Goal: Task Accomplishment & Management: Manage account settings

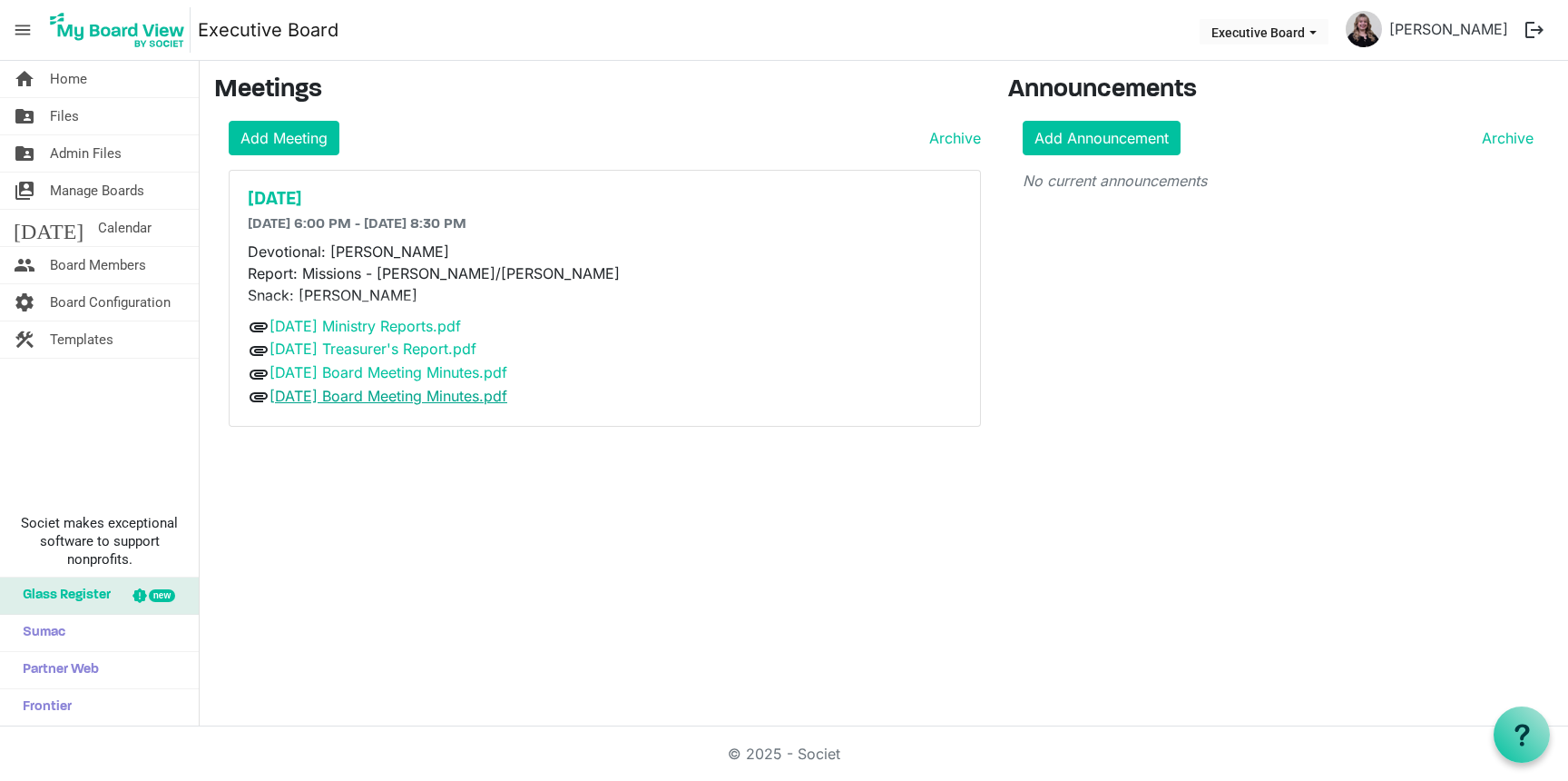
click at [490, 397] on link "[DATE] Board Meeting Minutes.pdf" at bounding box center [388, 395] width 238 height 18
click at [305, 190] on h5 "[DATE]" at bounding box center [604, 199] width 714 height 22
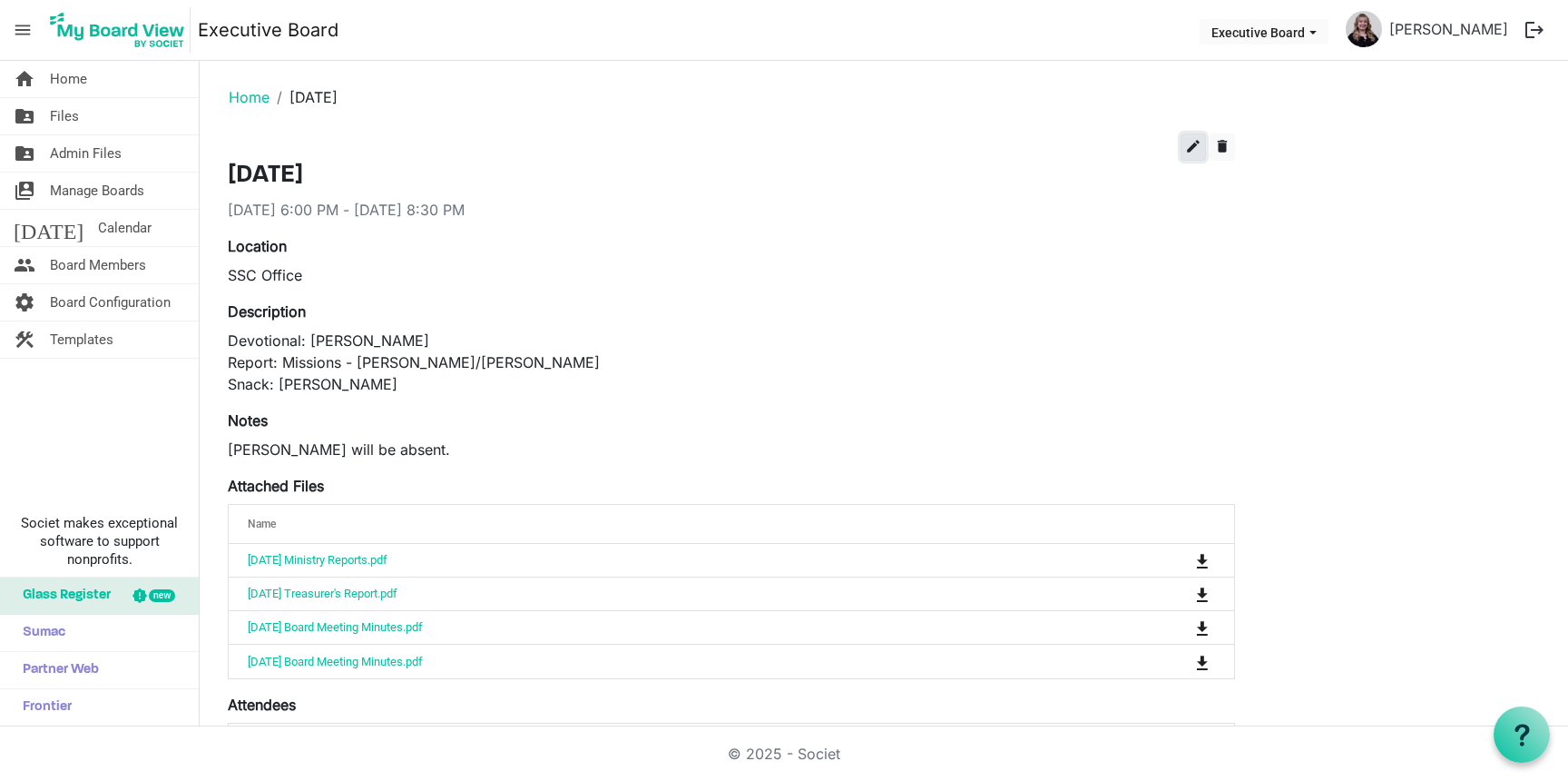
click at [1195, 149] on span "edit" at bounding box center [1193, 146] width 16 height 16
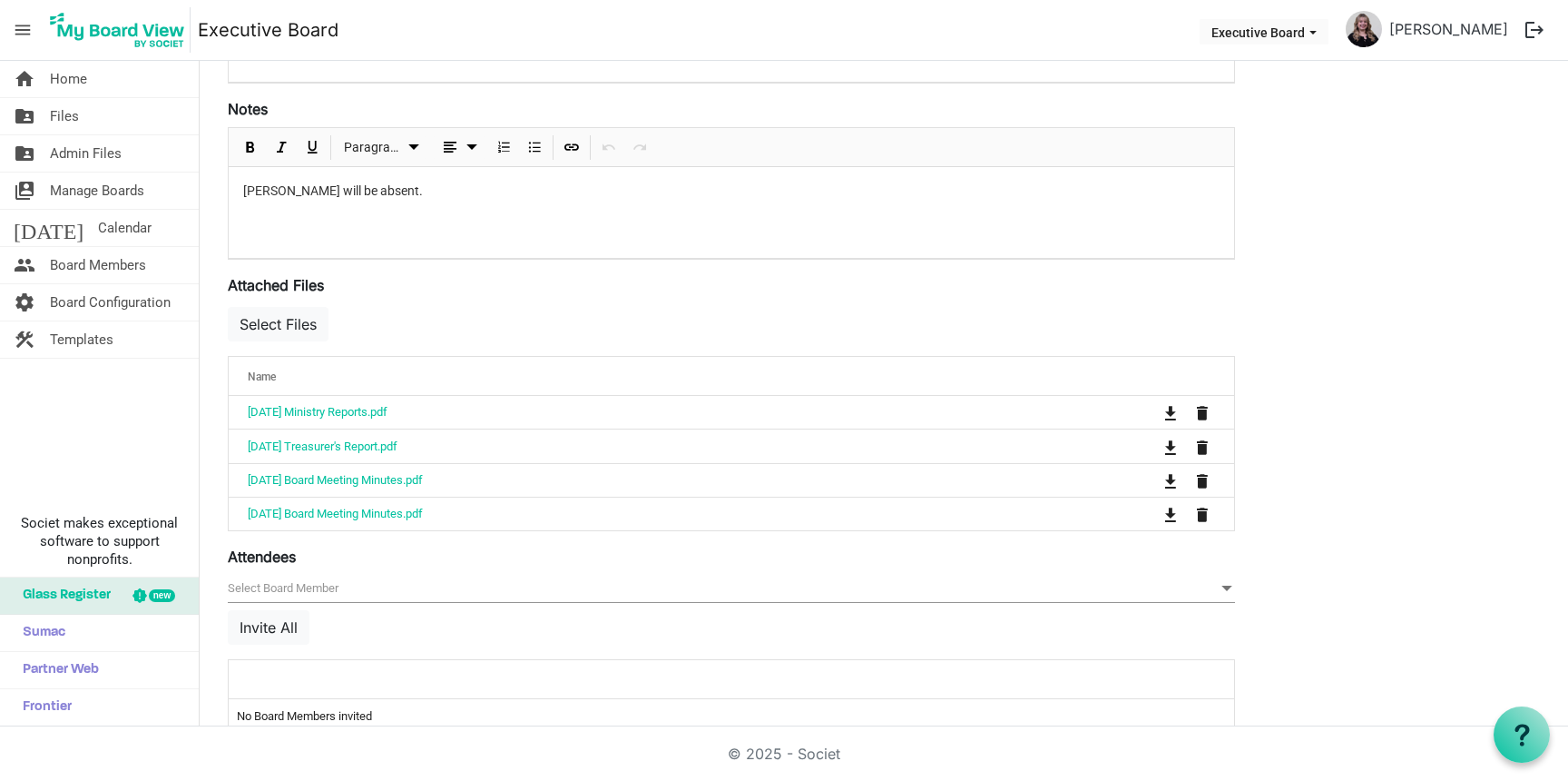
scroll to position [483, 0]
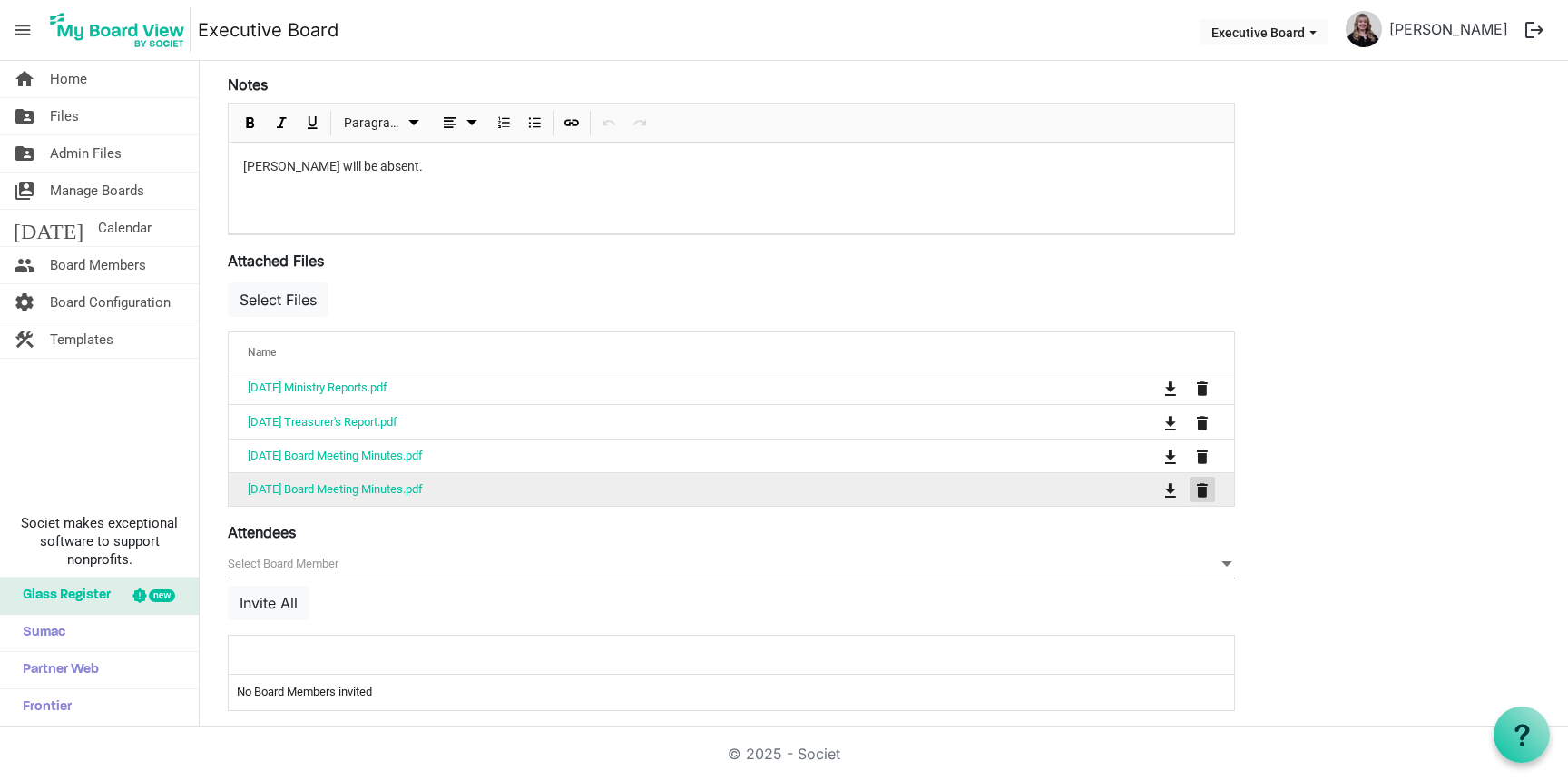
click at [1208, 489] on span "is Command column column header" at bounding box center [1201, 490] width 11 height 14
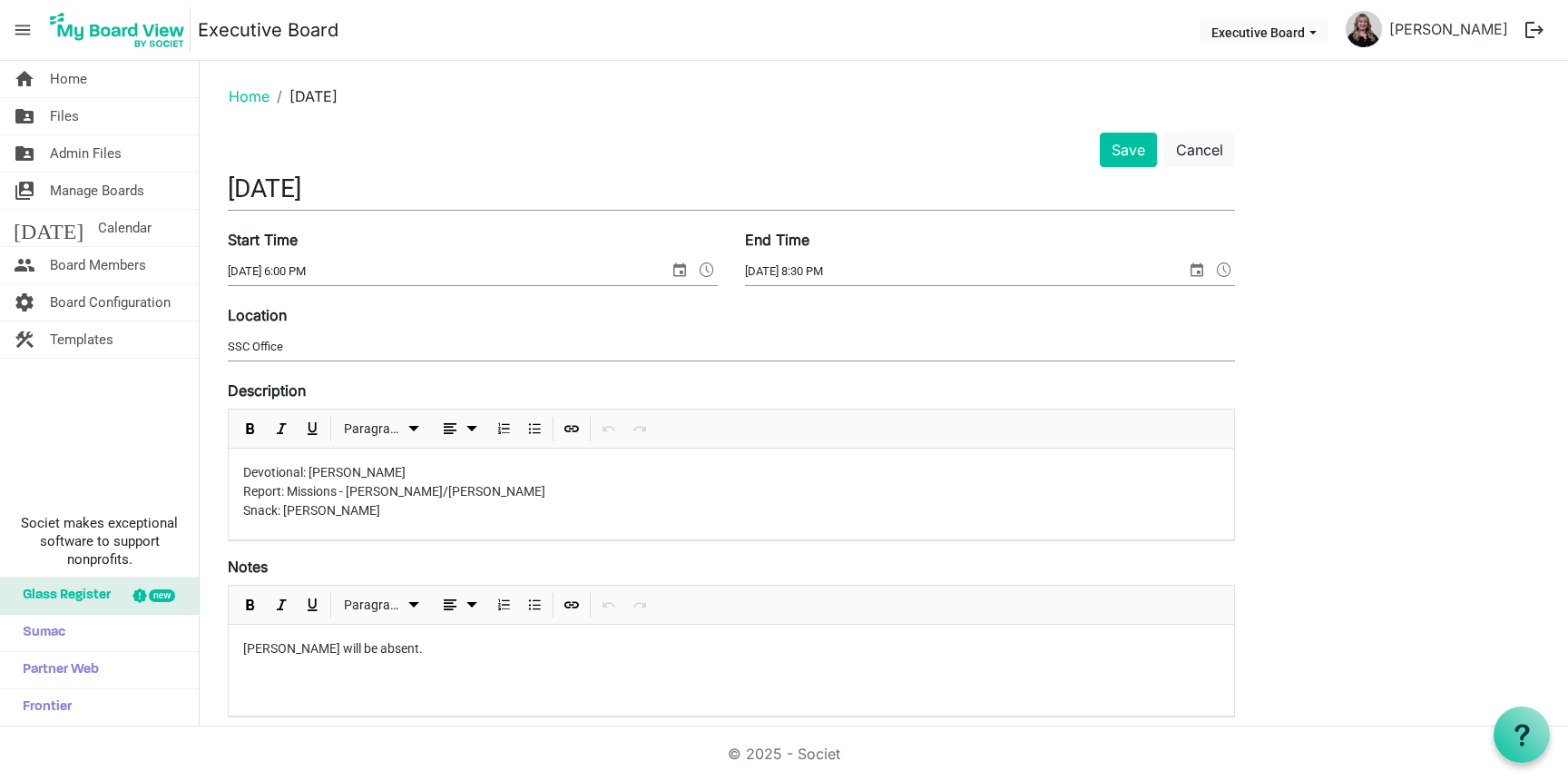
scroll to position [0, 0]
click at [1148, 165] on button "Save" at bounding box center [1128, 150] width 57 height 34
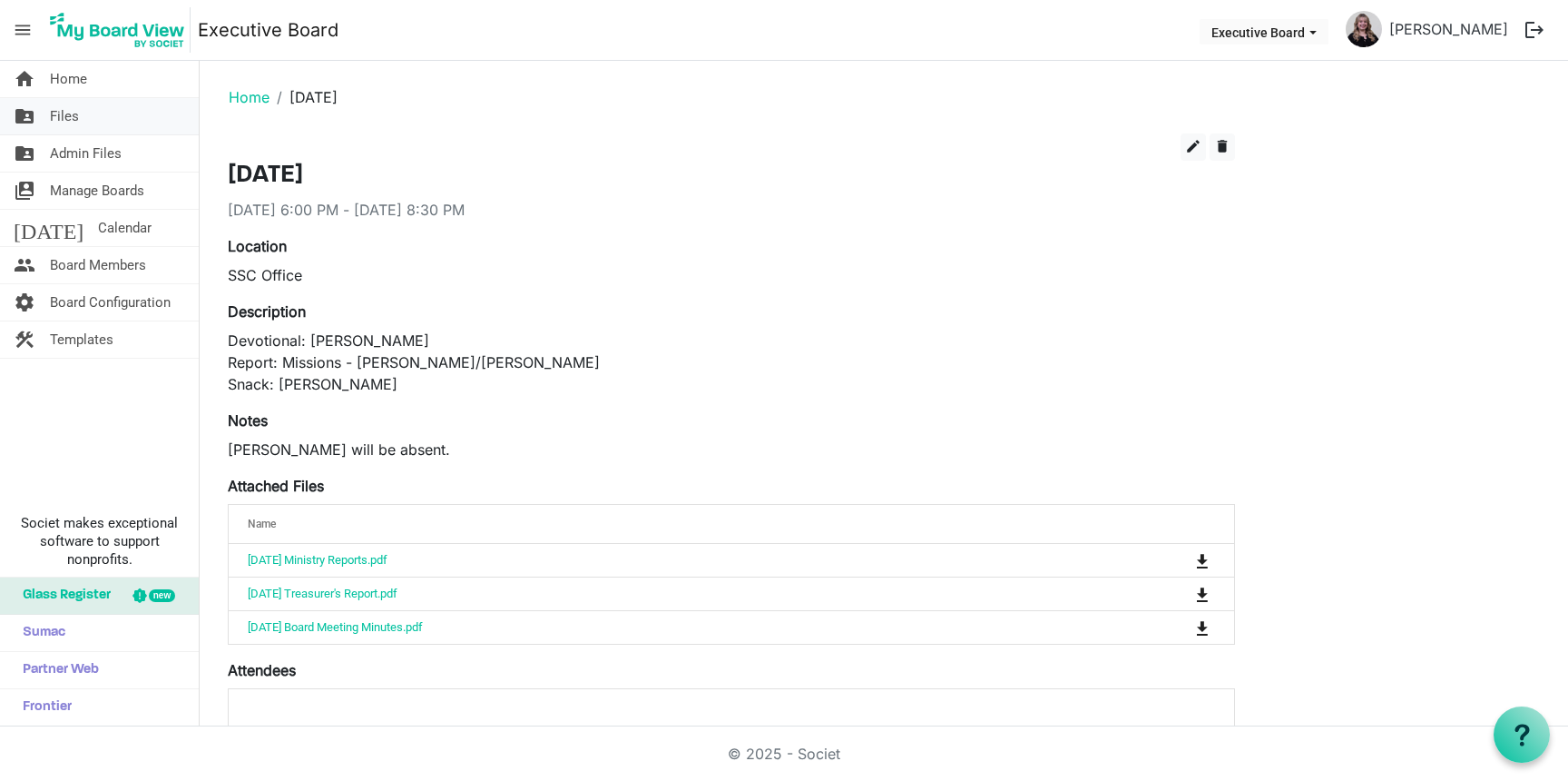
click at [113, 118] on link "folder_shared Files" at bounding box center [99, 116] width 198 height 36
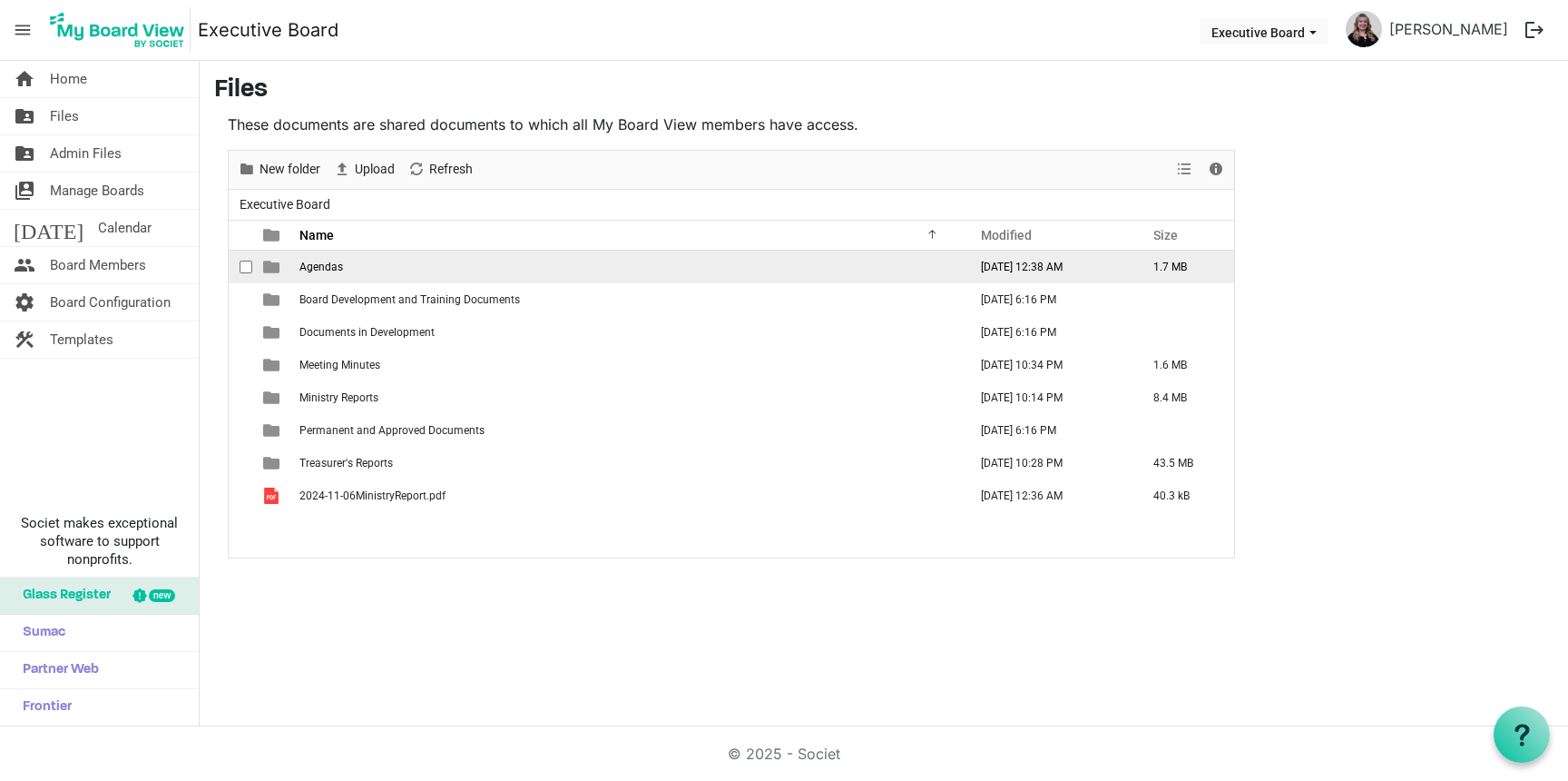
click at [333, 270] on span "Agendas" at bounding box center [321, 266] width 43 height 12
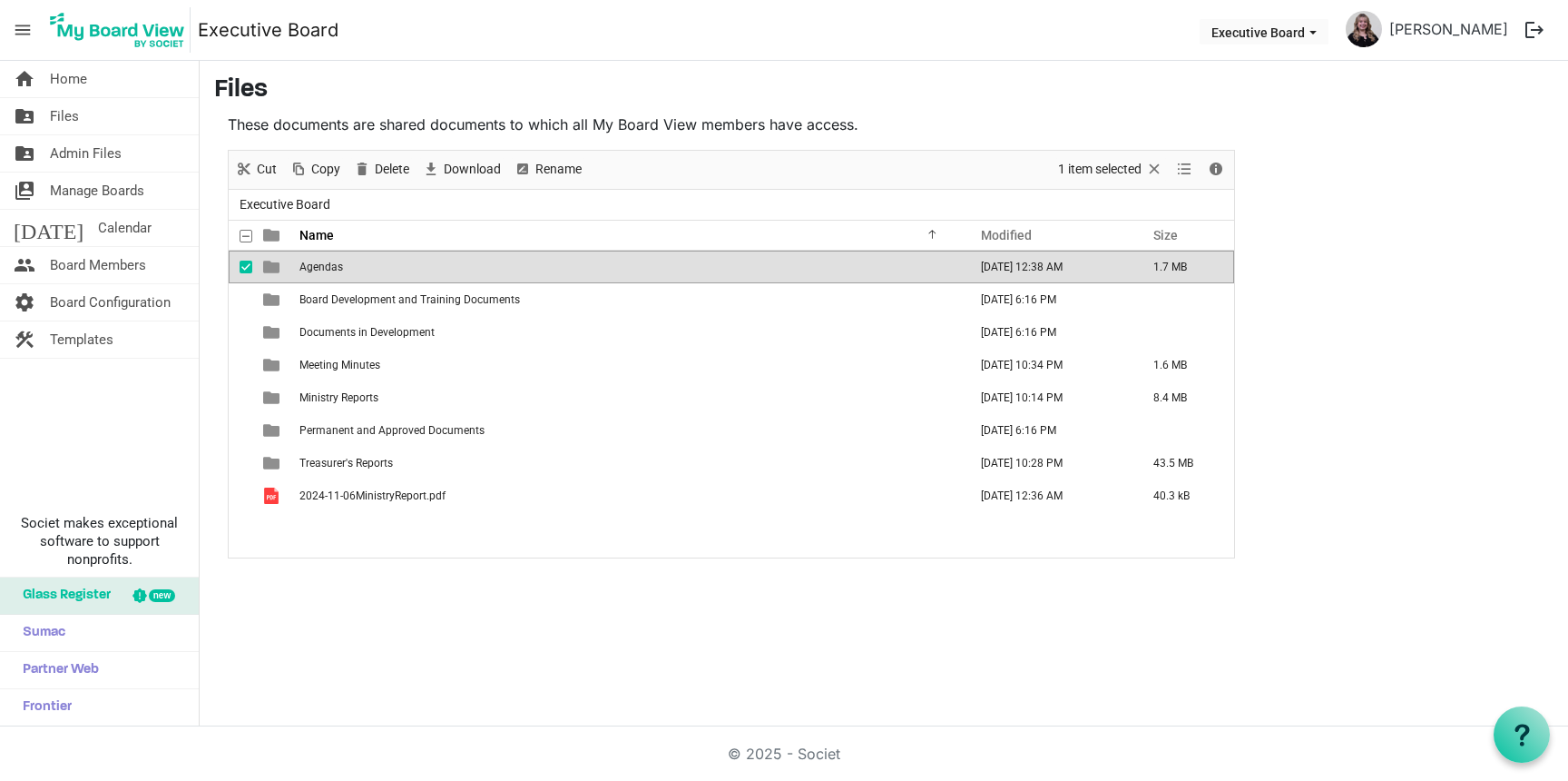
click at [333, 270] on span "Agendas" at bounding box center [321, 266] width 43 height 12
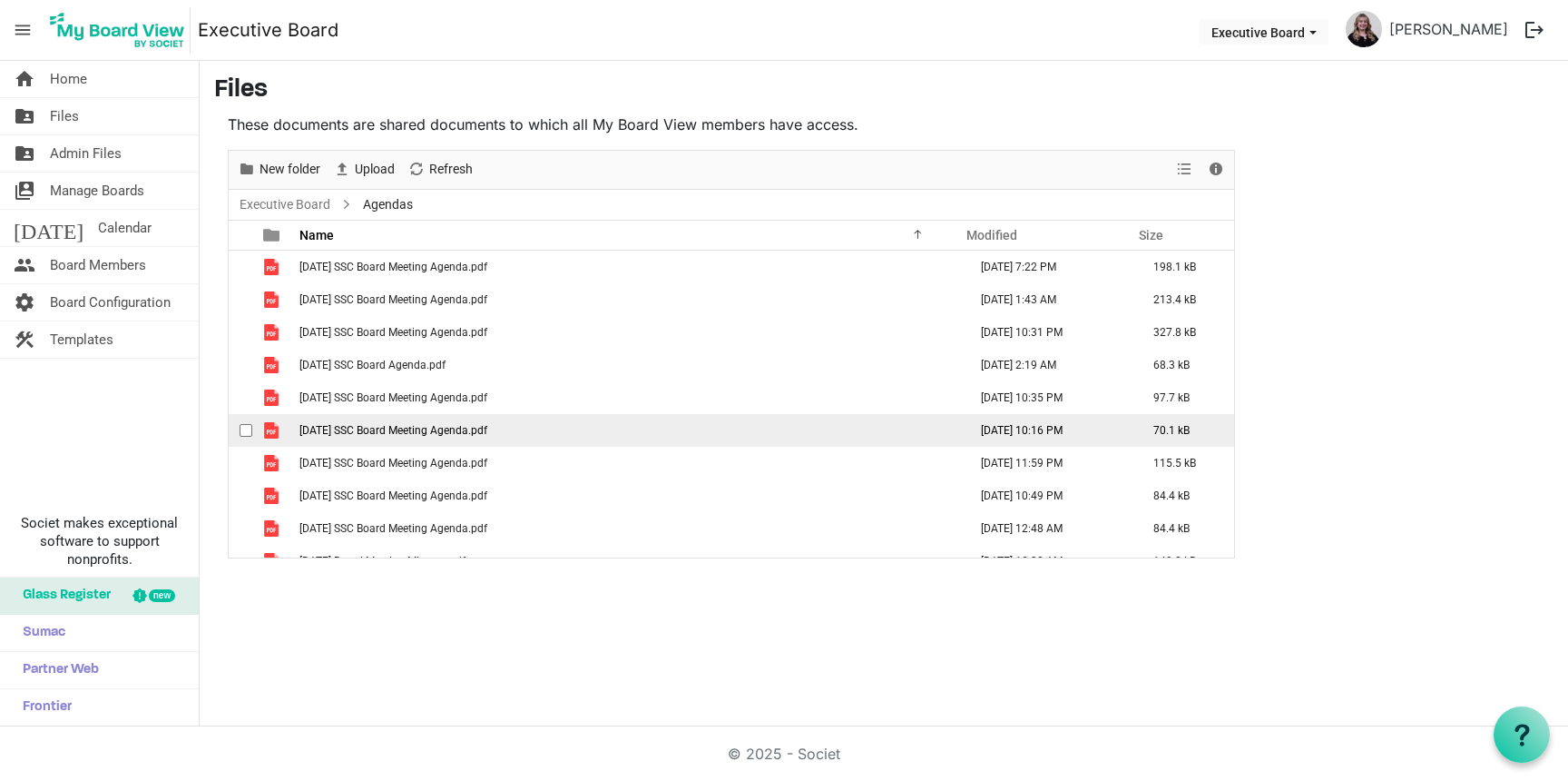
scroll to position [20, 0]
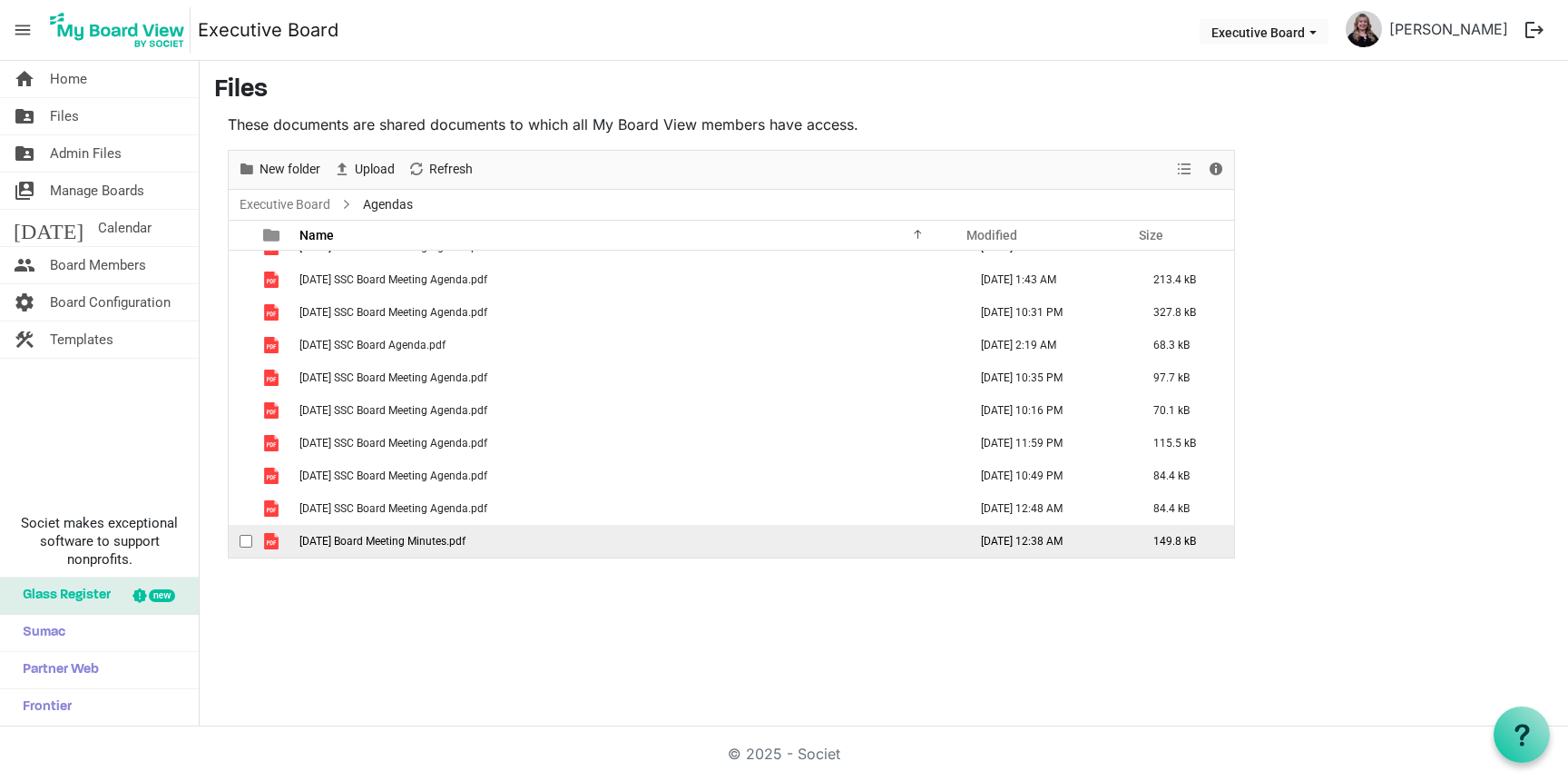
click at [249, 540] on span "checkbox" at bounding box center [245, 540] width 12 height 12
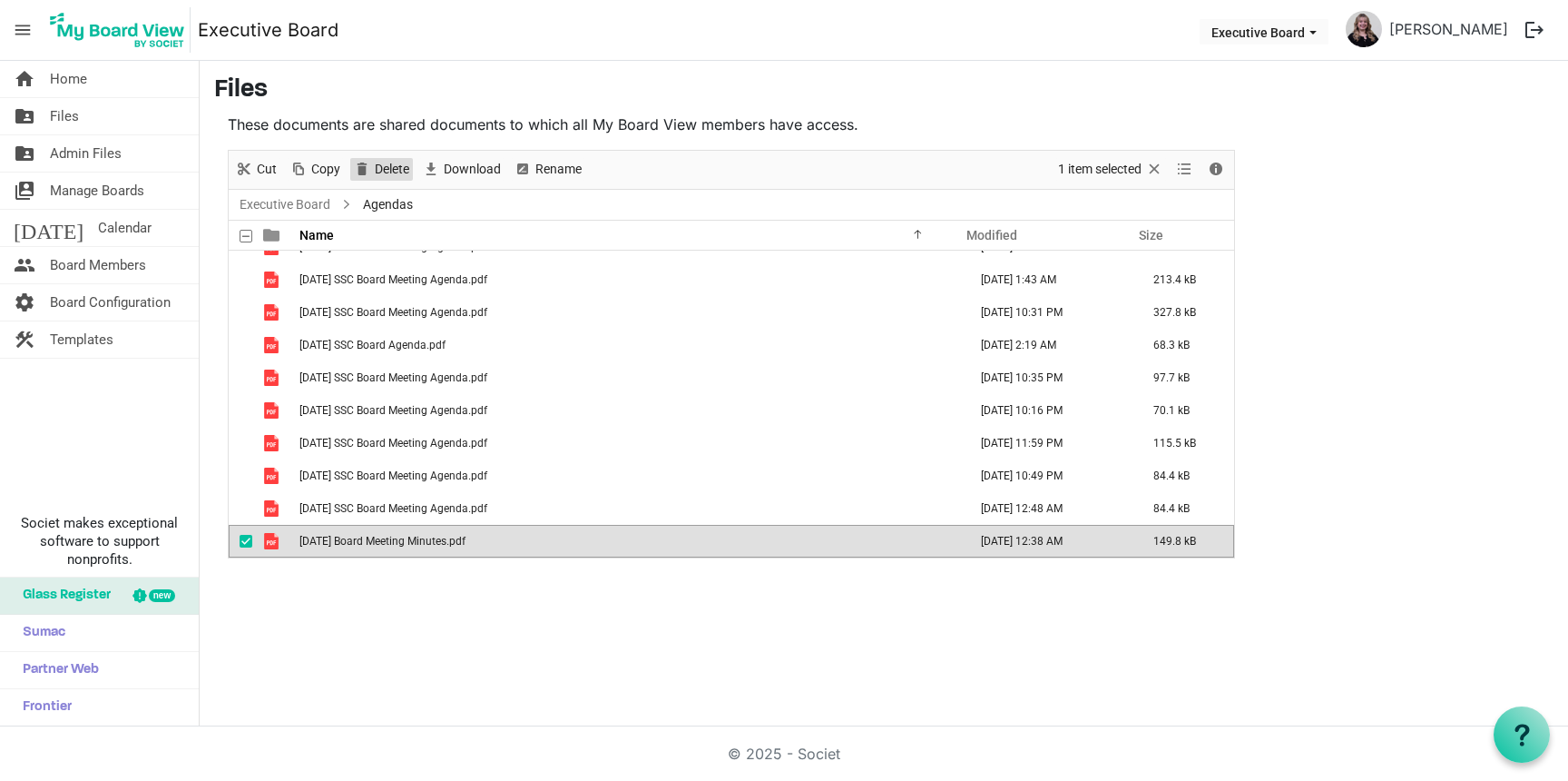
click at [396, 167] on span "Delete" at bounding box center [392, 170] width 38 height 23
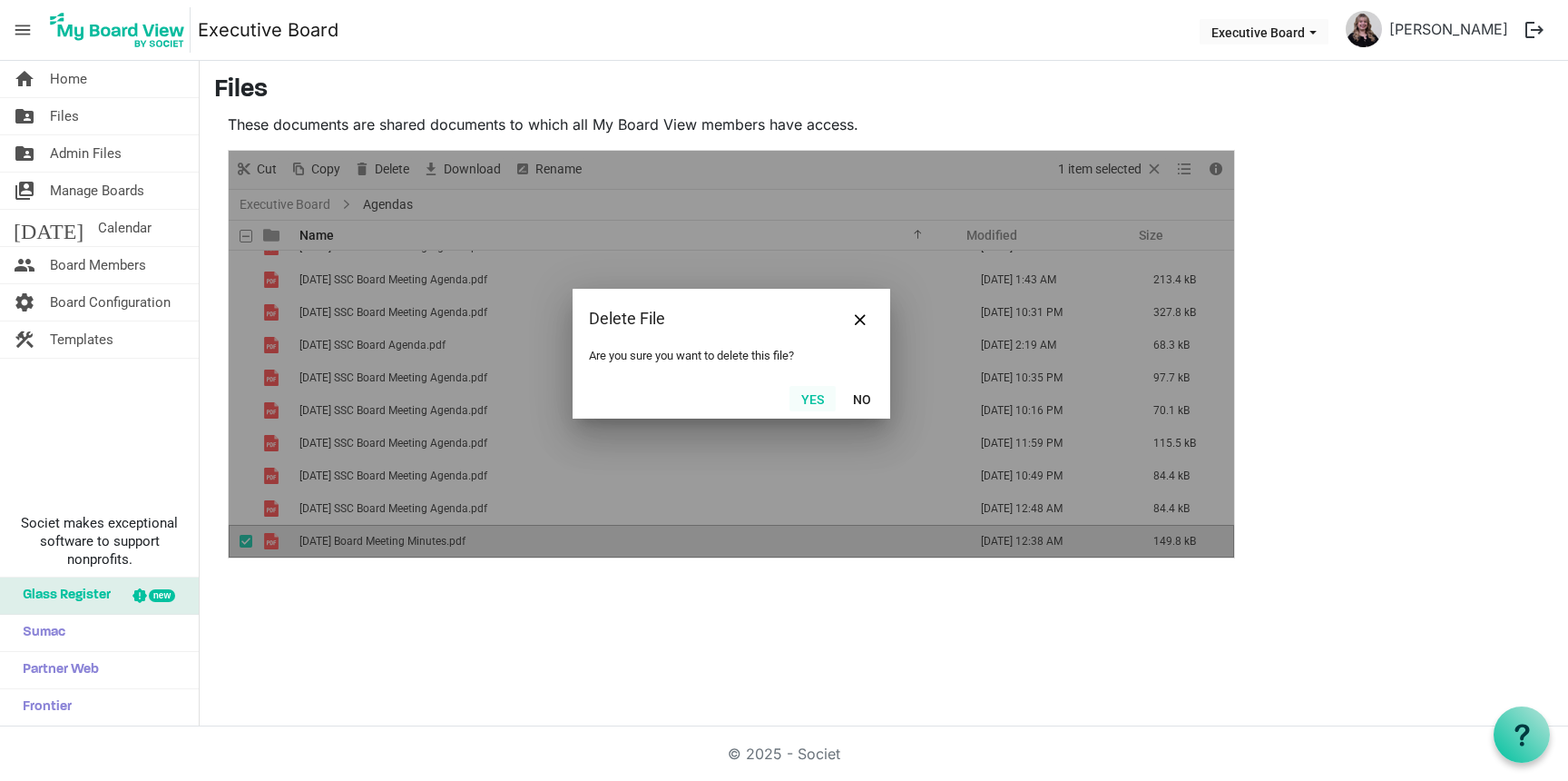
click at [809, 400] on button "Yes" at bounding box center [812, 399] width 46 height 26
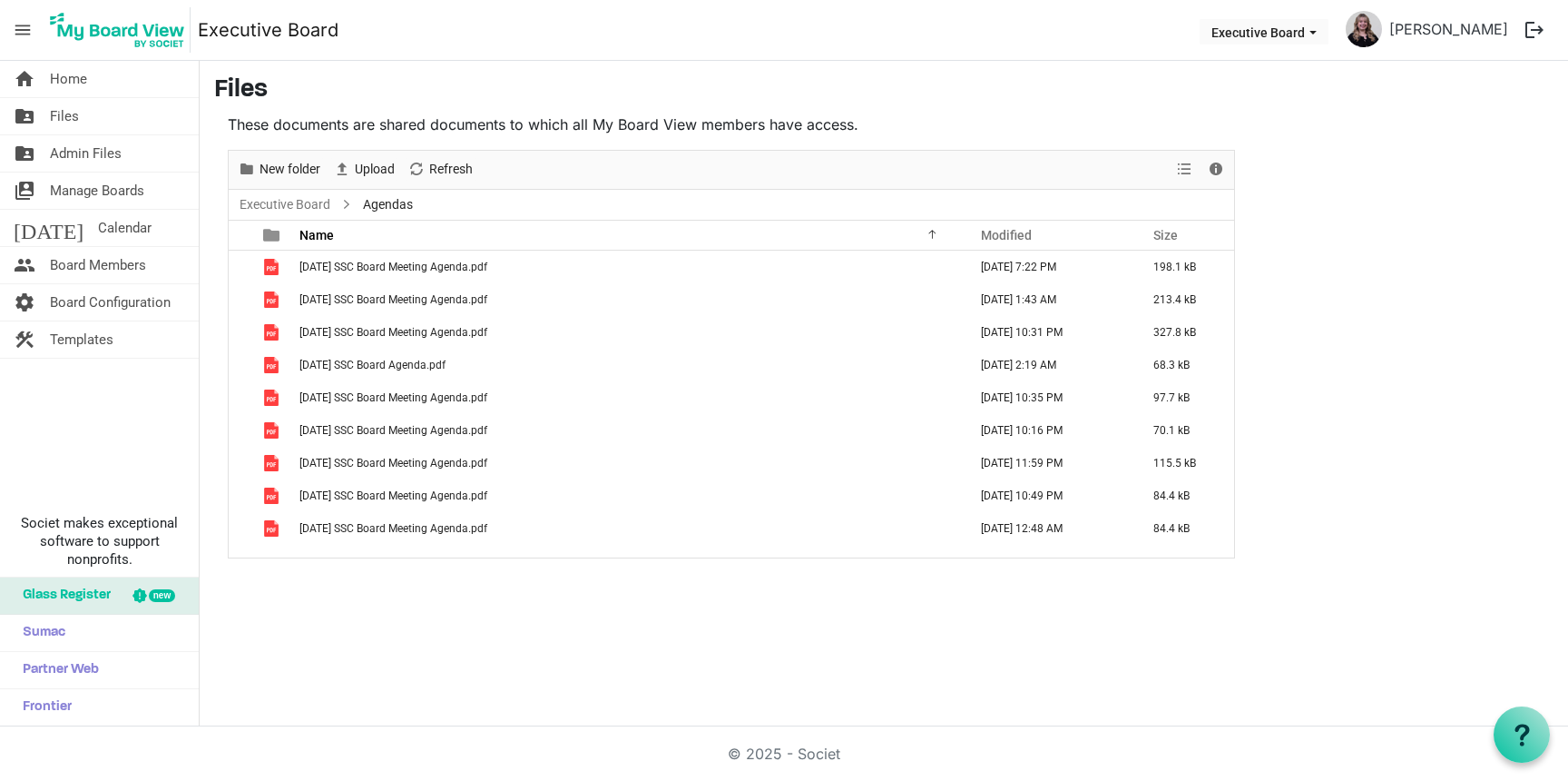
scroll to position [0, 0]
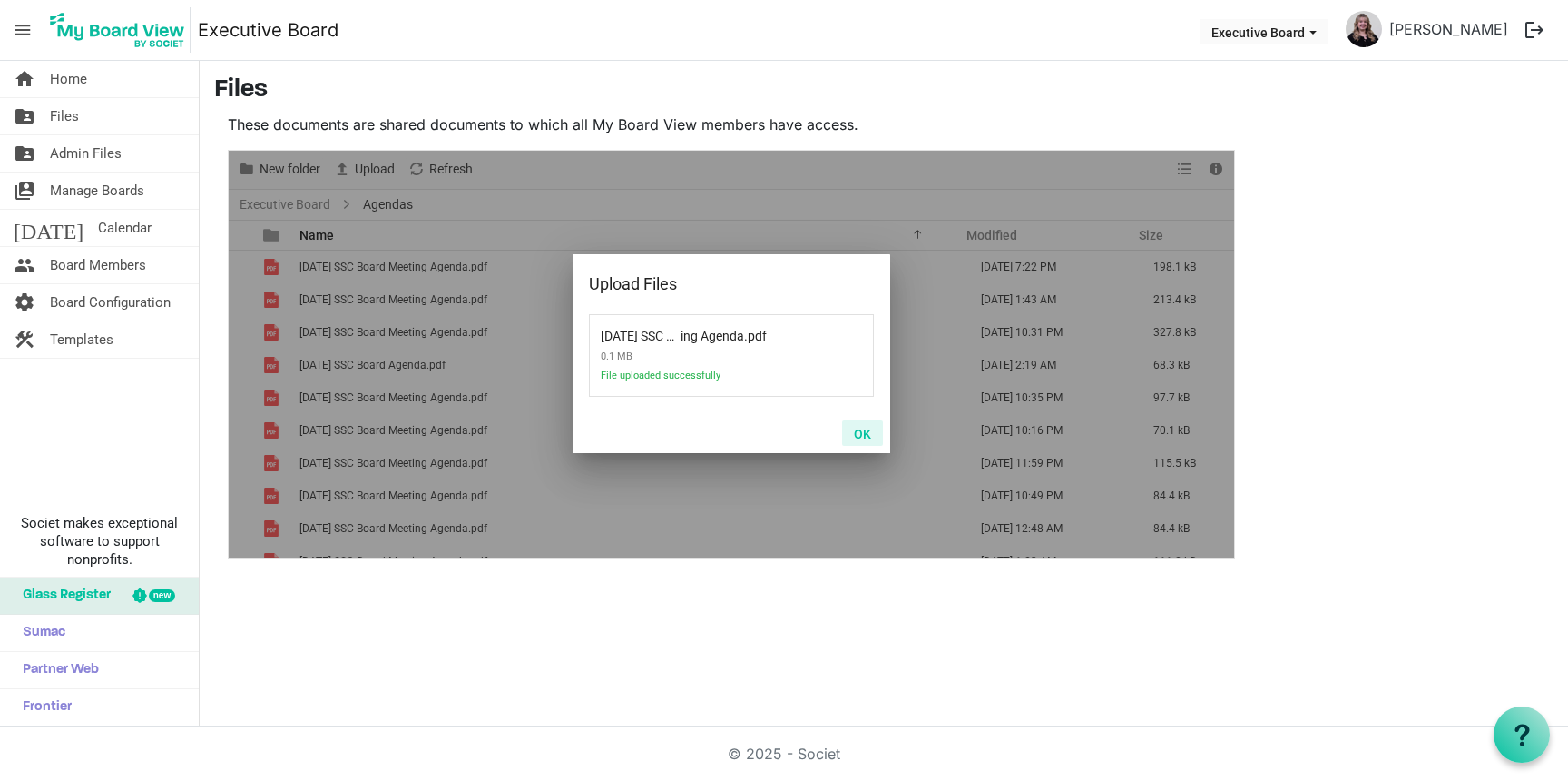
click at [864, 427] on button "OK" at bounding box center [862, 433] width 41 height 26
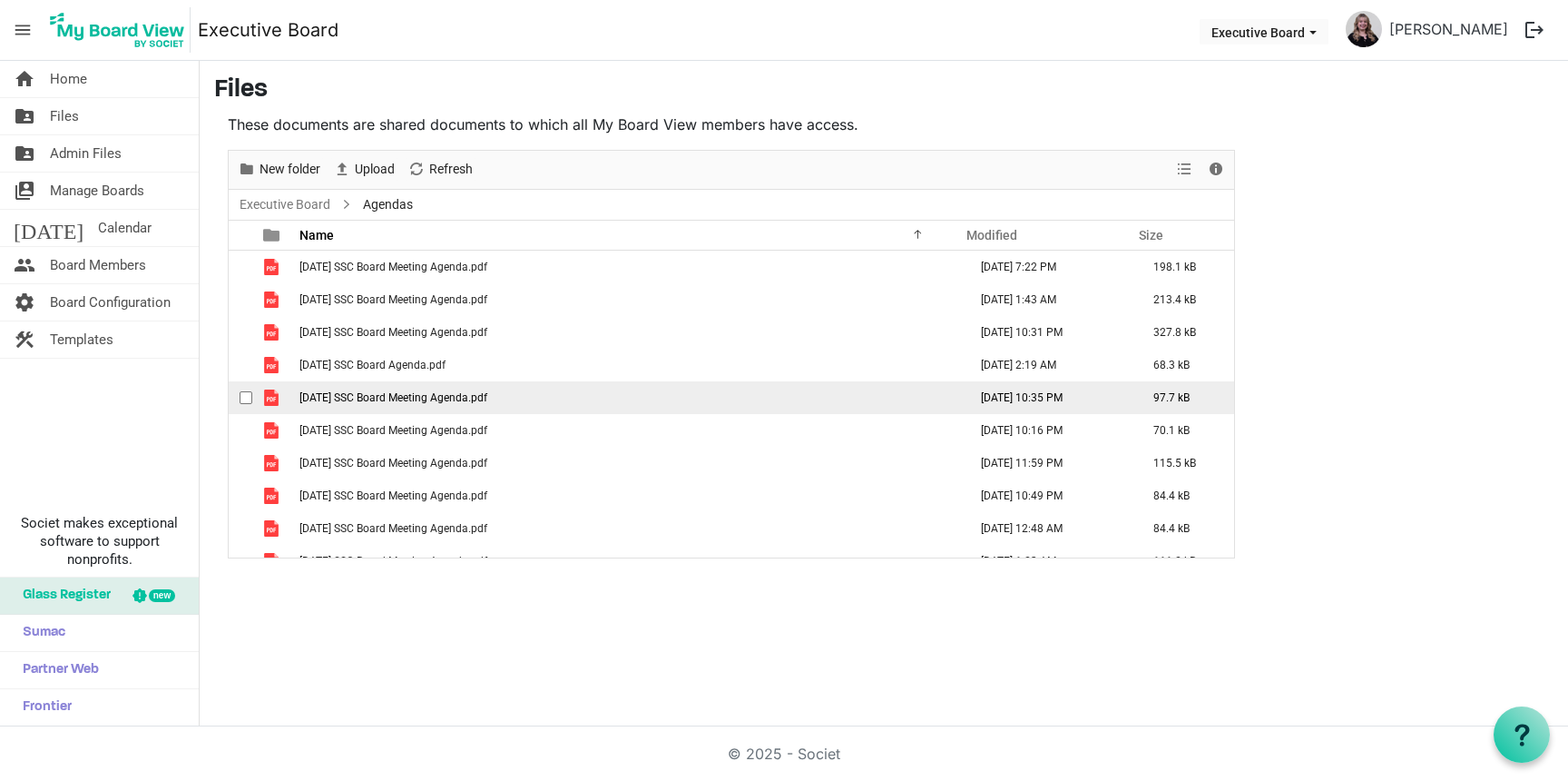
scroll to position [20, 0]
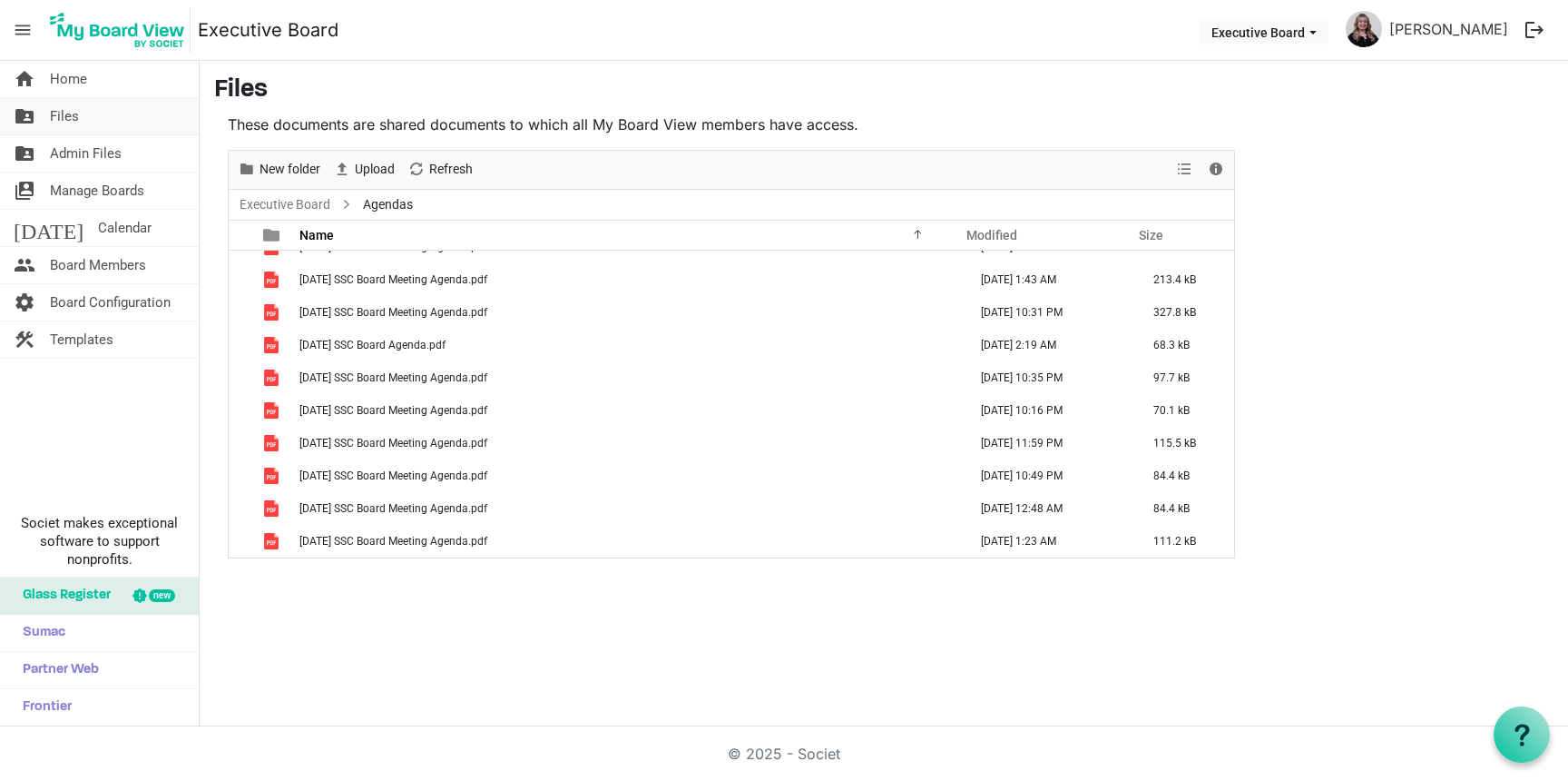
click at [89, 115] on link "folder_shared Files" at bounding box center [99, 116] width 198 height 36
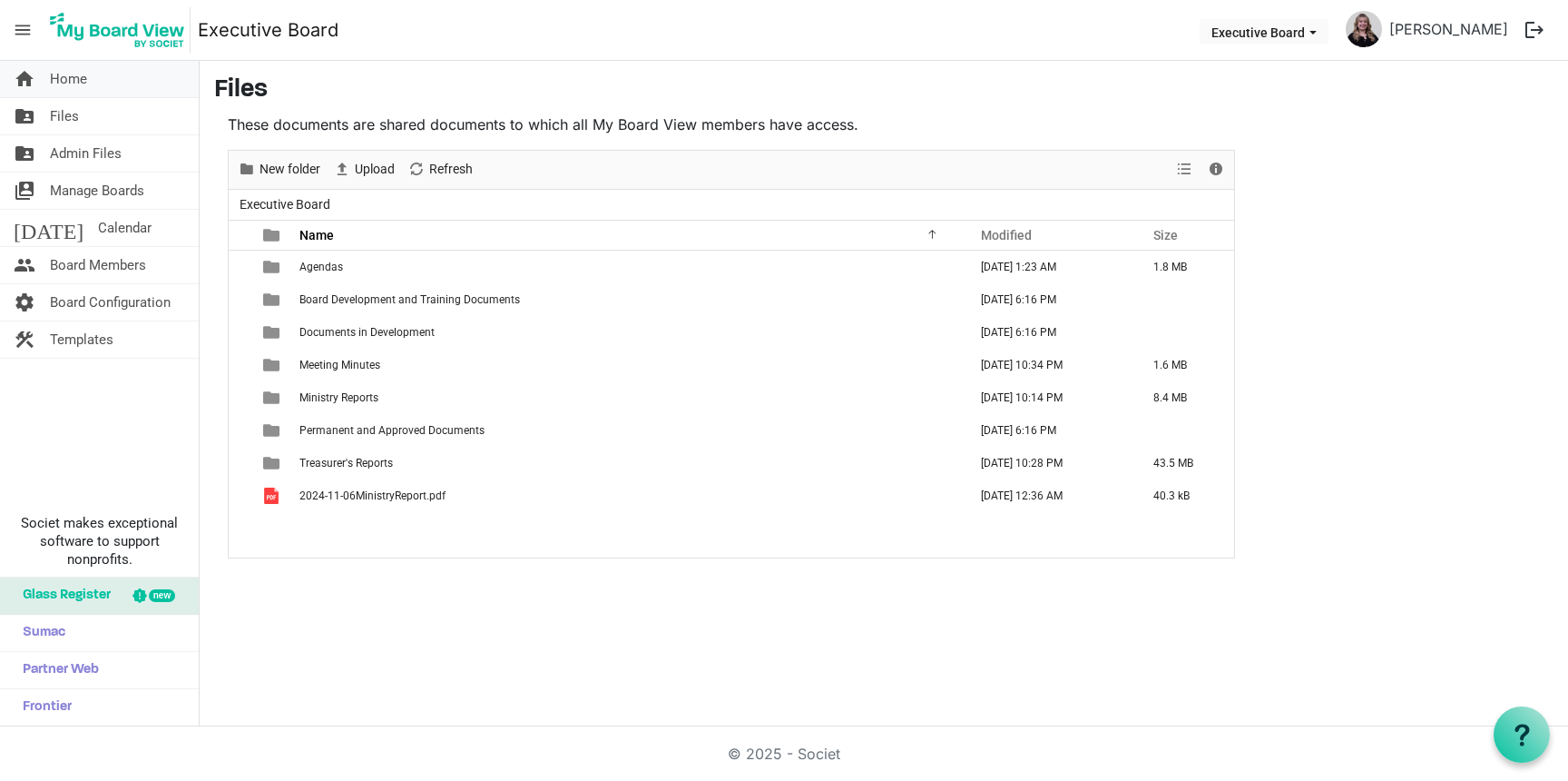
click at [70, 74] on span "Home" at bounding box center [68, 79] width 37 height 36
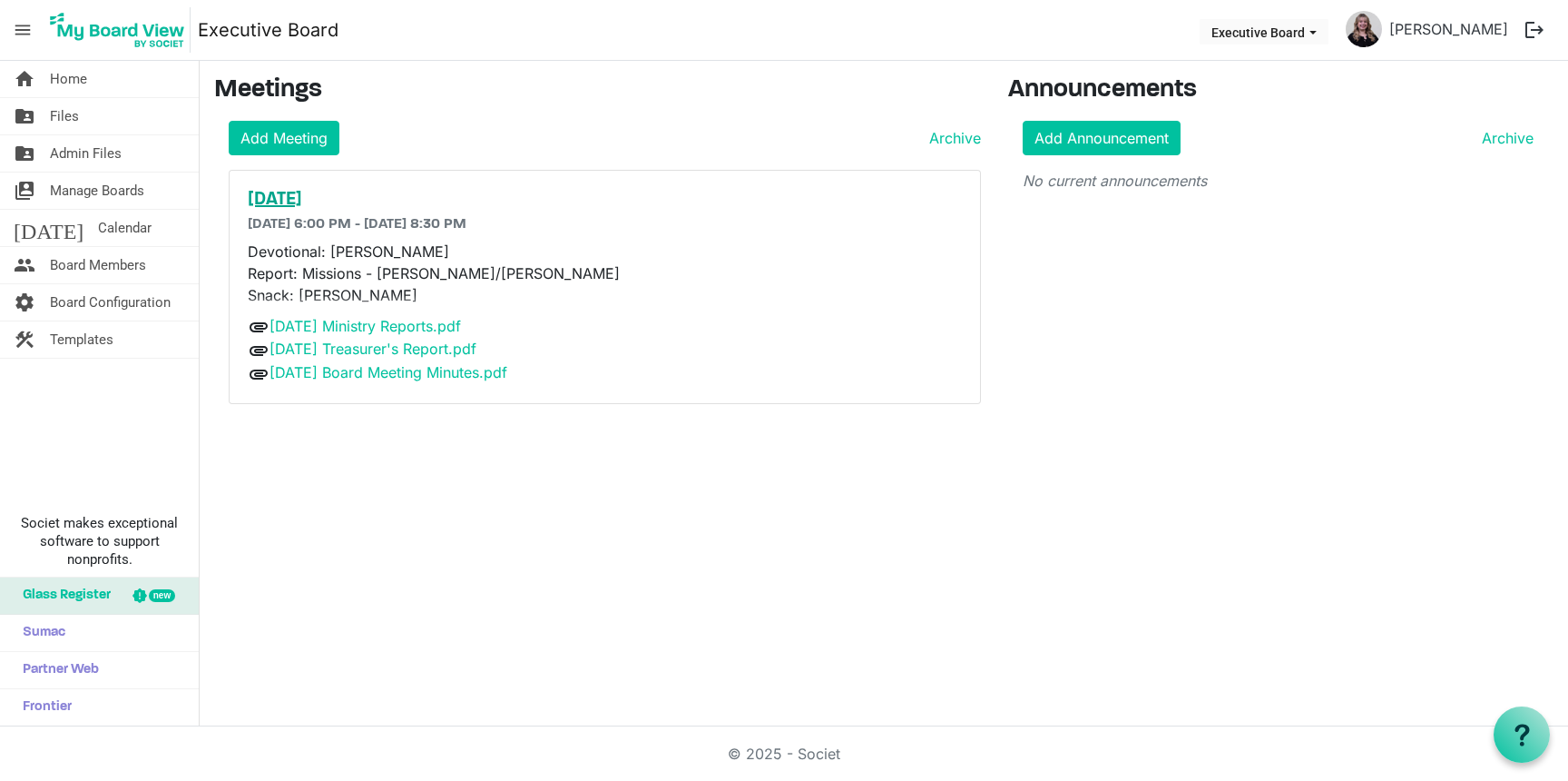
click at [305, 205] on h5 "[DATE]" at bounding box center [604, 199] width 714 height 22
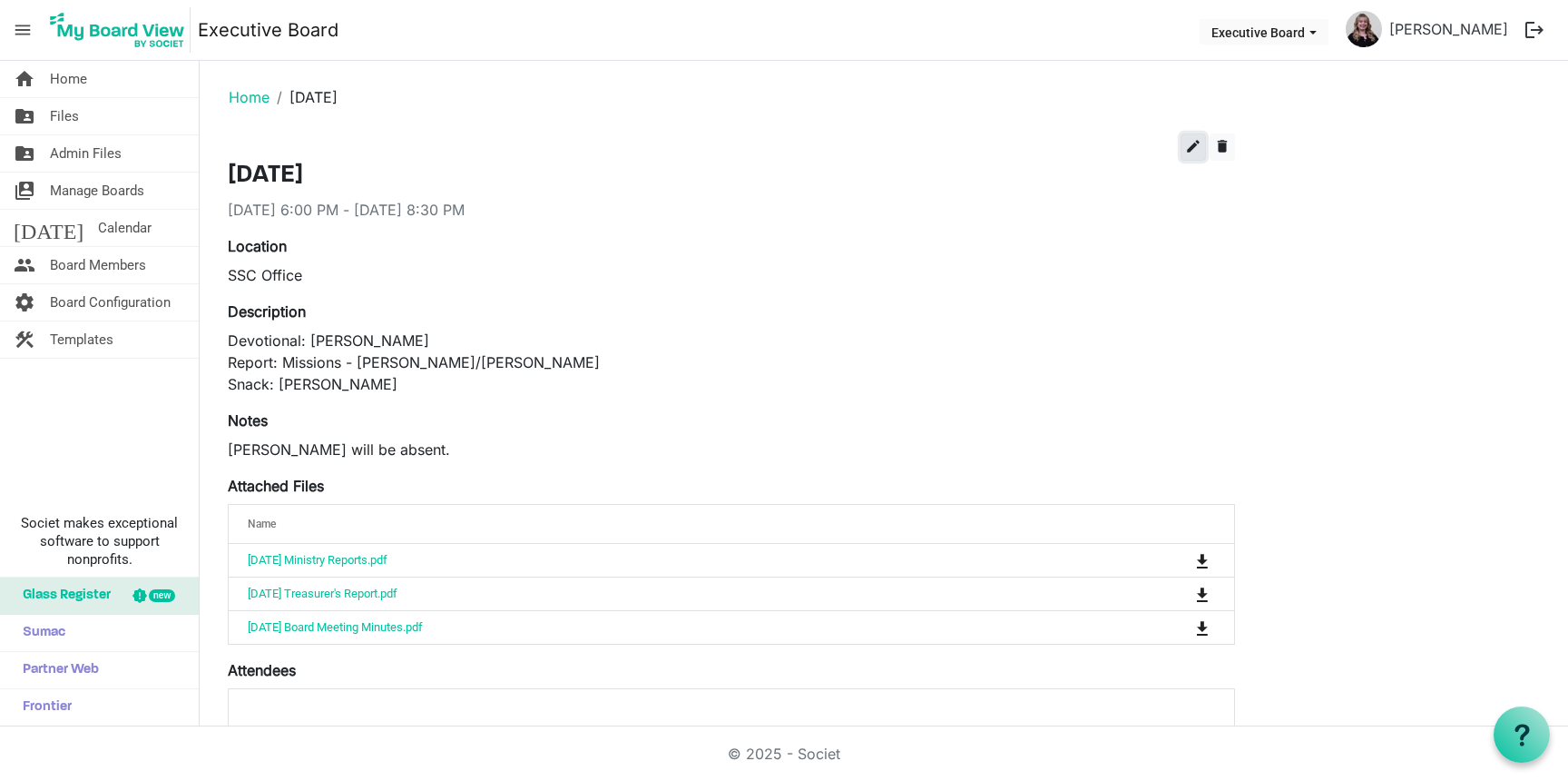
click at [1189, 150] on span "edit" at bounding box center [1193, 146] width 16 height 16
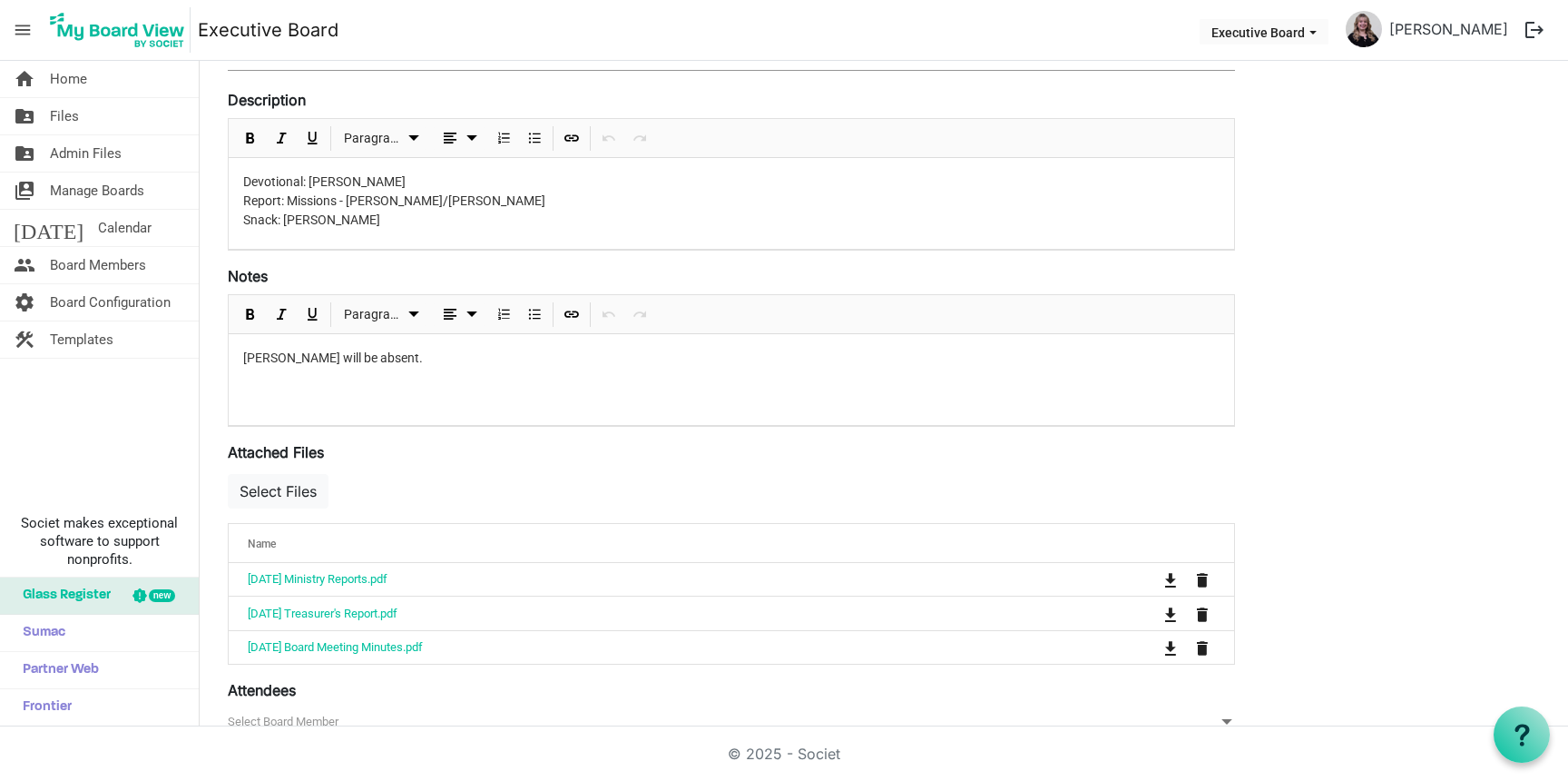
scroll to position [297, 0]
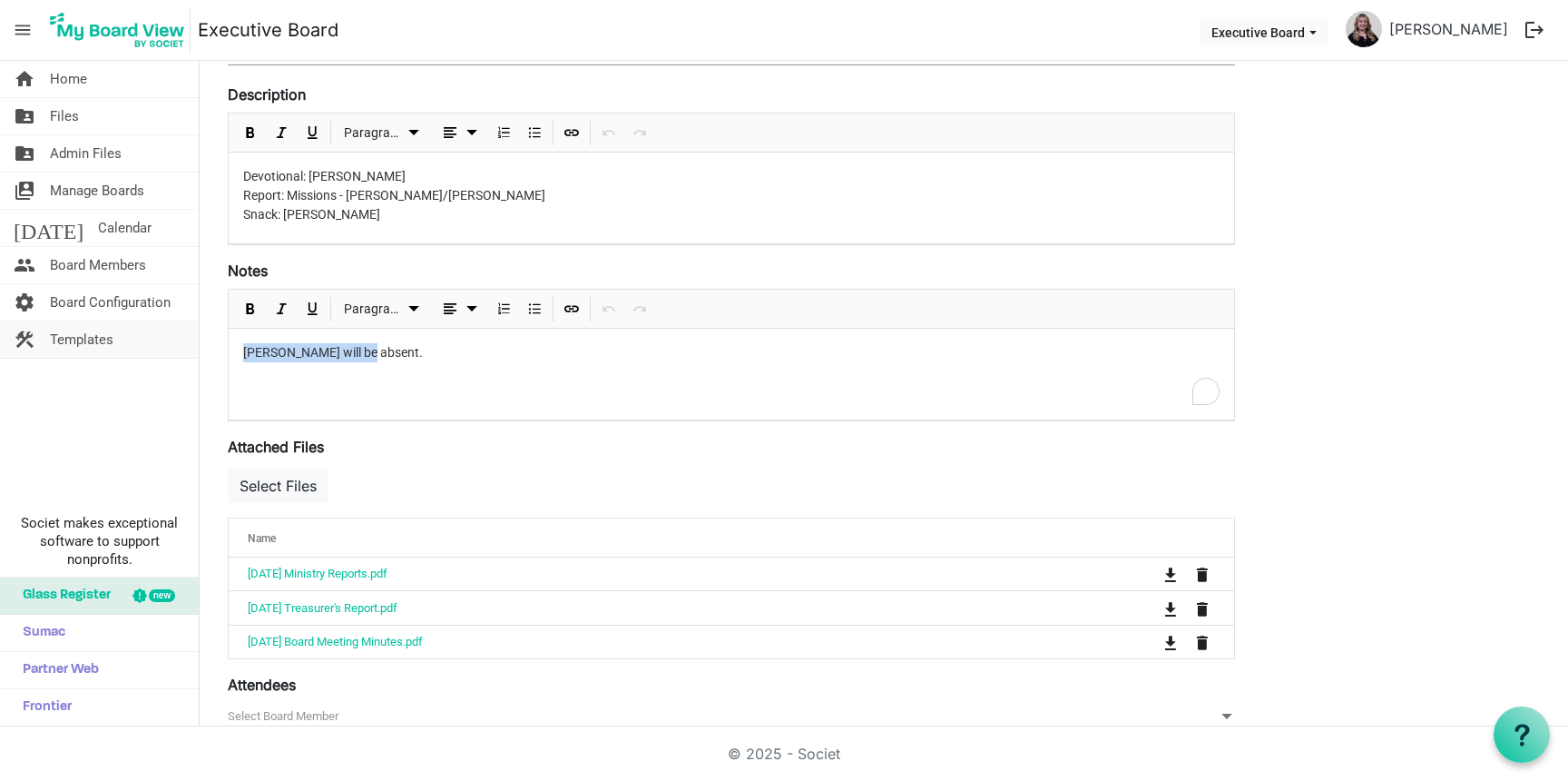
drag, startPoint x: 450, startPoint y: 367, endPoint x: 160, endPoint y: 348, distance: 290.6
click at [160, 348] on div "home Home folder_shared Files folder_shared Admin Files switch_account Manage B…" at bounding box center [784, 393] width 1568 height 665
click at [368, 269] on div "Notes <p>Becky will be absent.</p> Paragraph" at bounding box center [731, 340] width 1007 height 162
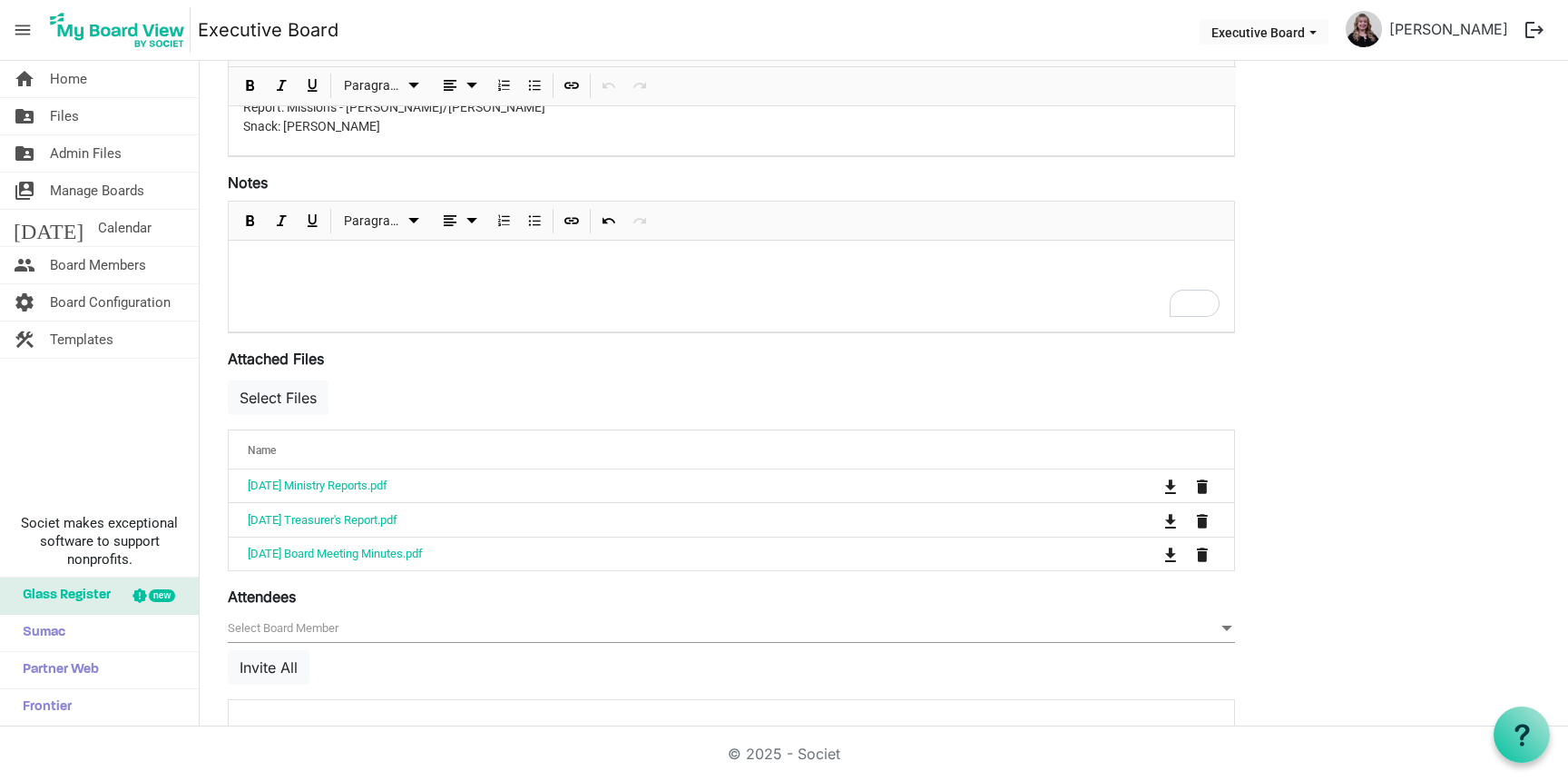
scroll to position [423, 0]
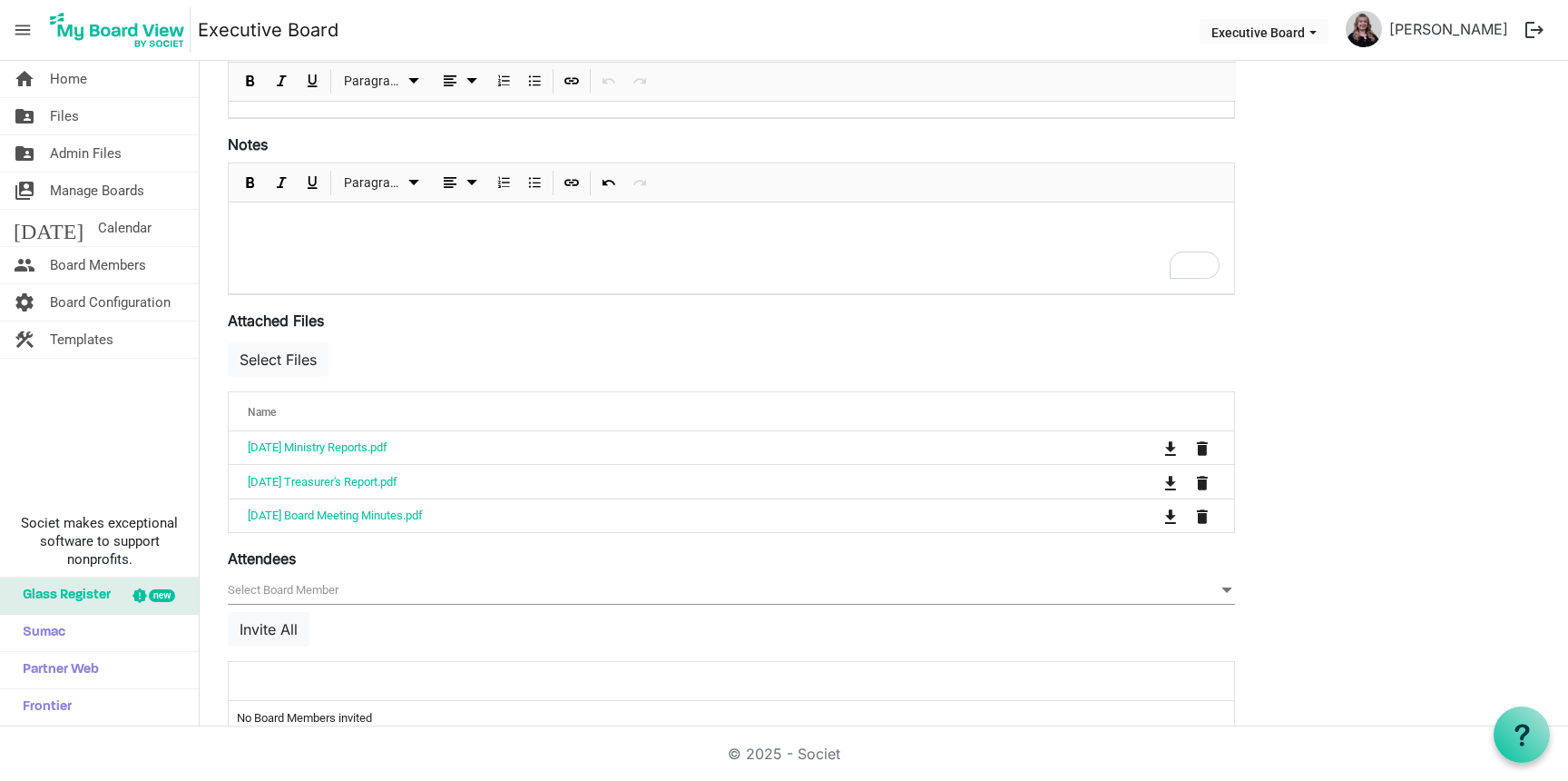
click at [734, 254] on div "To enrich screen reader interactions, please activate Accessibility in Grammarl…" at bounding box center [731, 247] width 1005 height 91
click at [759, 334] on div "Attached Files [{"Id":63036,"Name":"2025-09-07 Ministry Reports.pdf"},{"Id":630…" at bounding box center [731, 421] width 1007 height 223
click at [292, 351] on button "Select Files" at bounding box center [278, 359] width 101 height 34
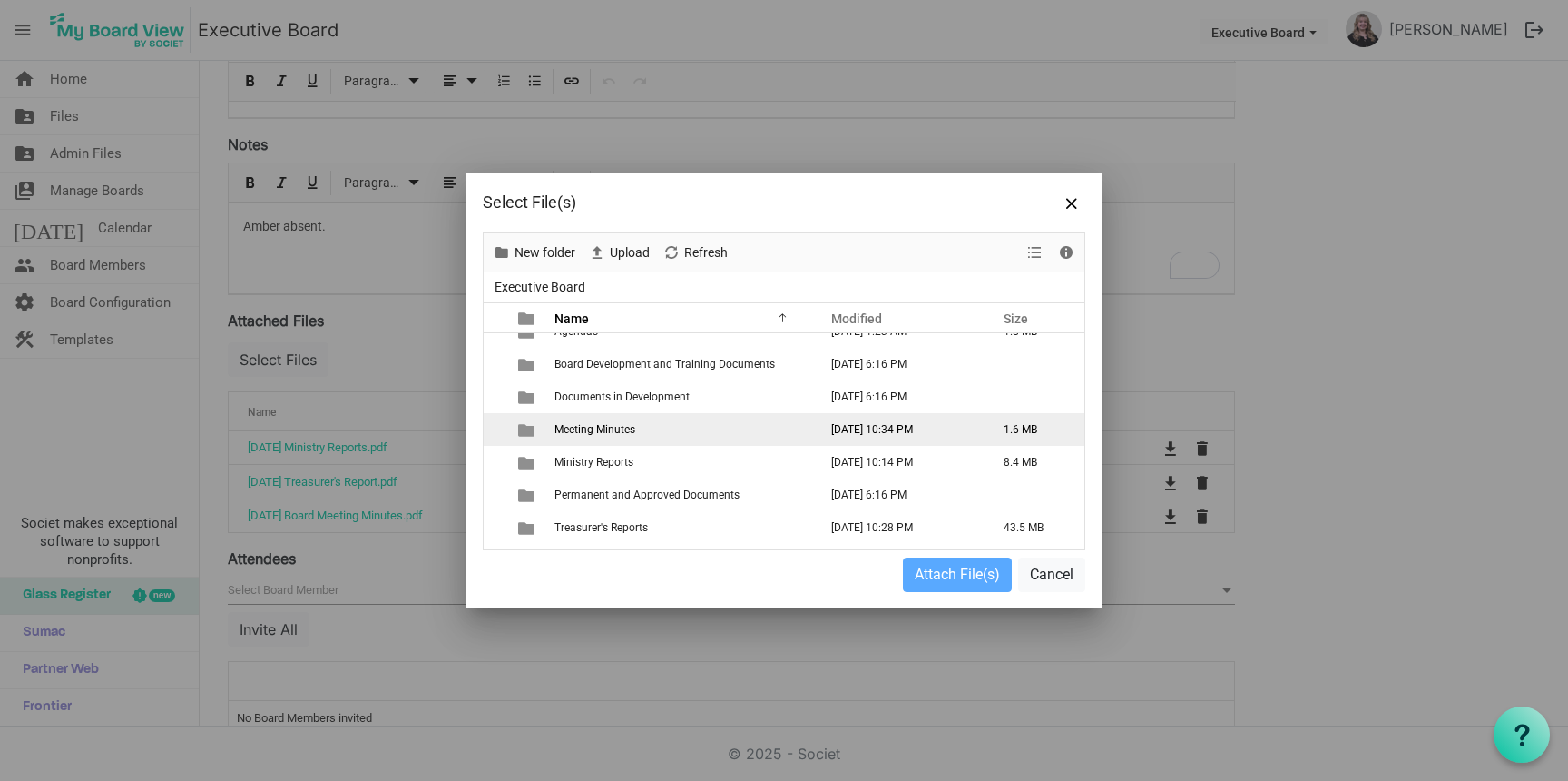
scroll to position [0, 0]
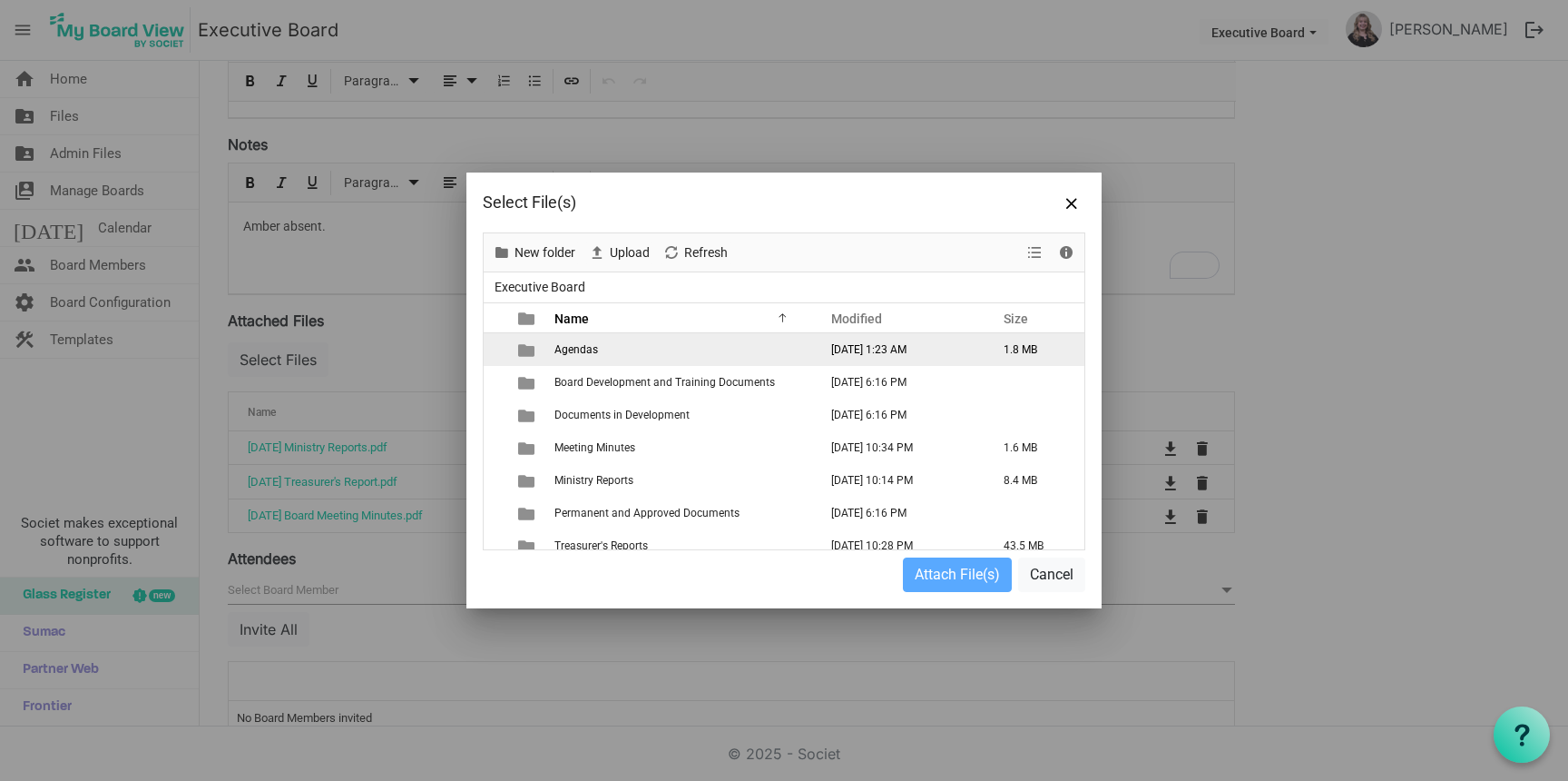
click at [580, 352] on span "Agendas" at bounding box center [576, 349] width 43 height 12
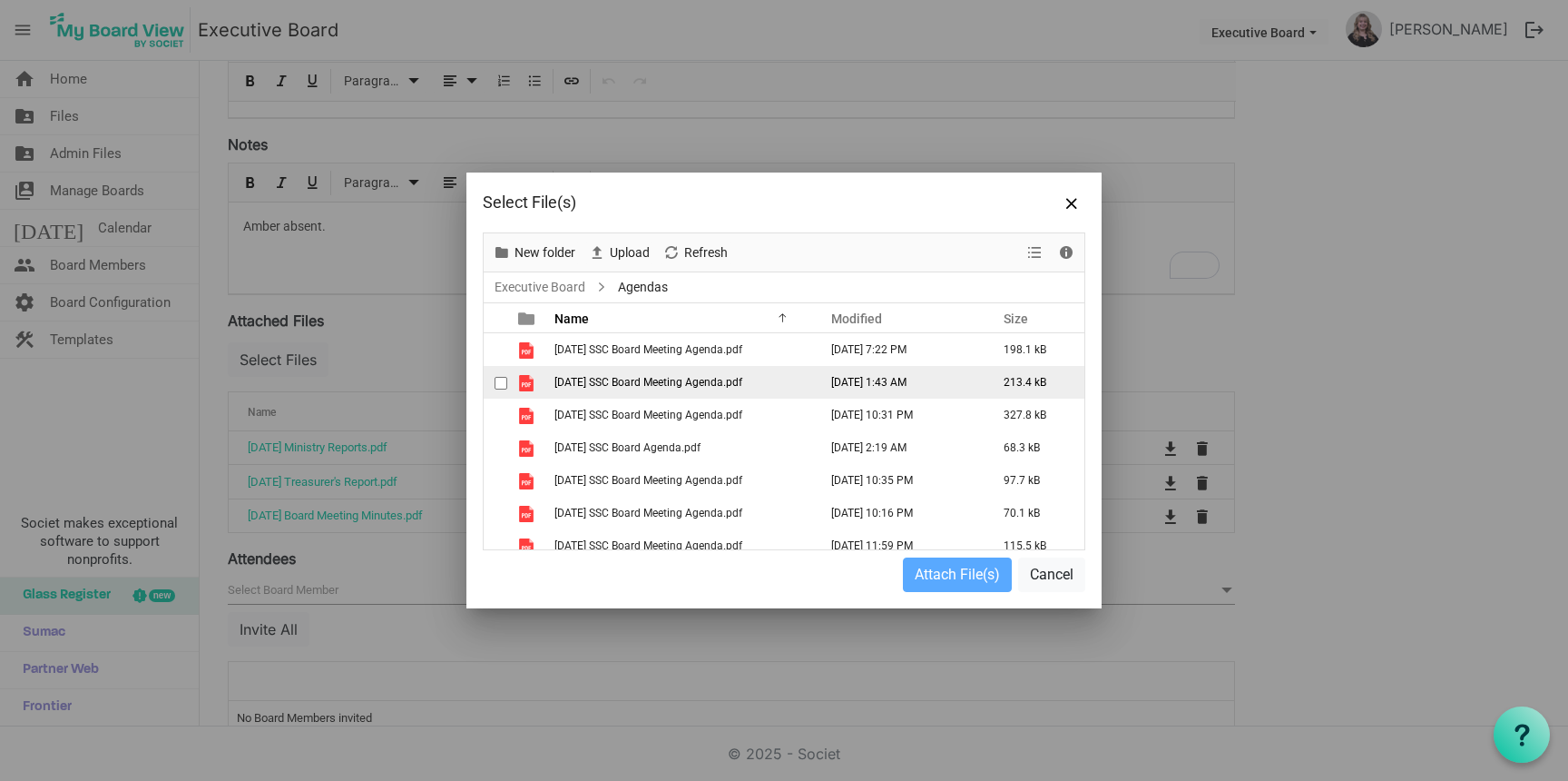
scroll to position [111, 0]
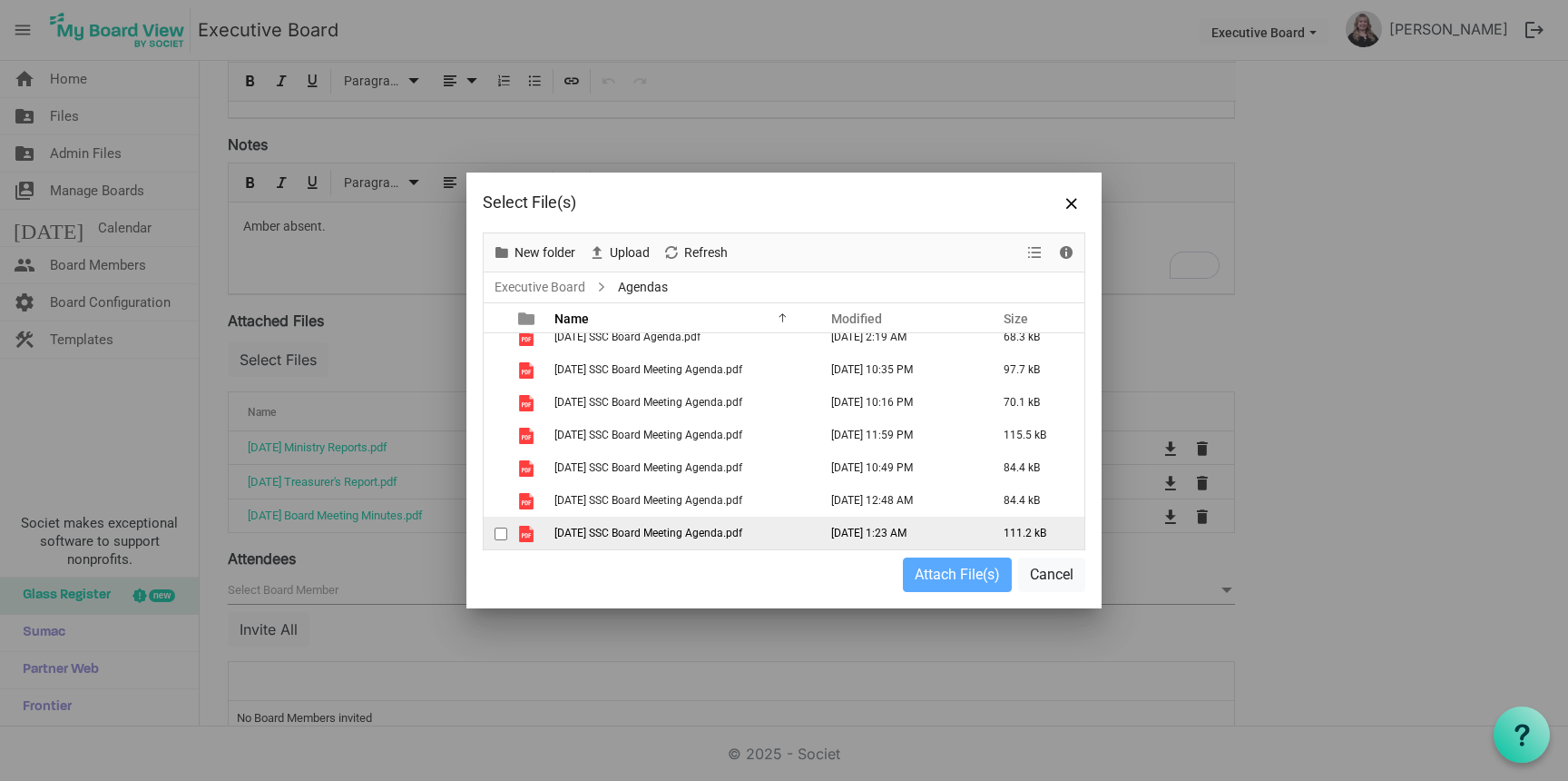
click at [693, 532] on span "2025-09-09 SSC Board Meeting Agenda.pdf" at bounding box center [648, 532] width 188 height 12
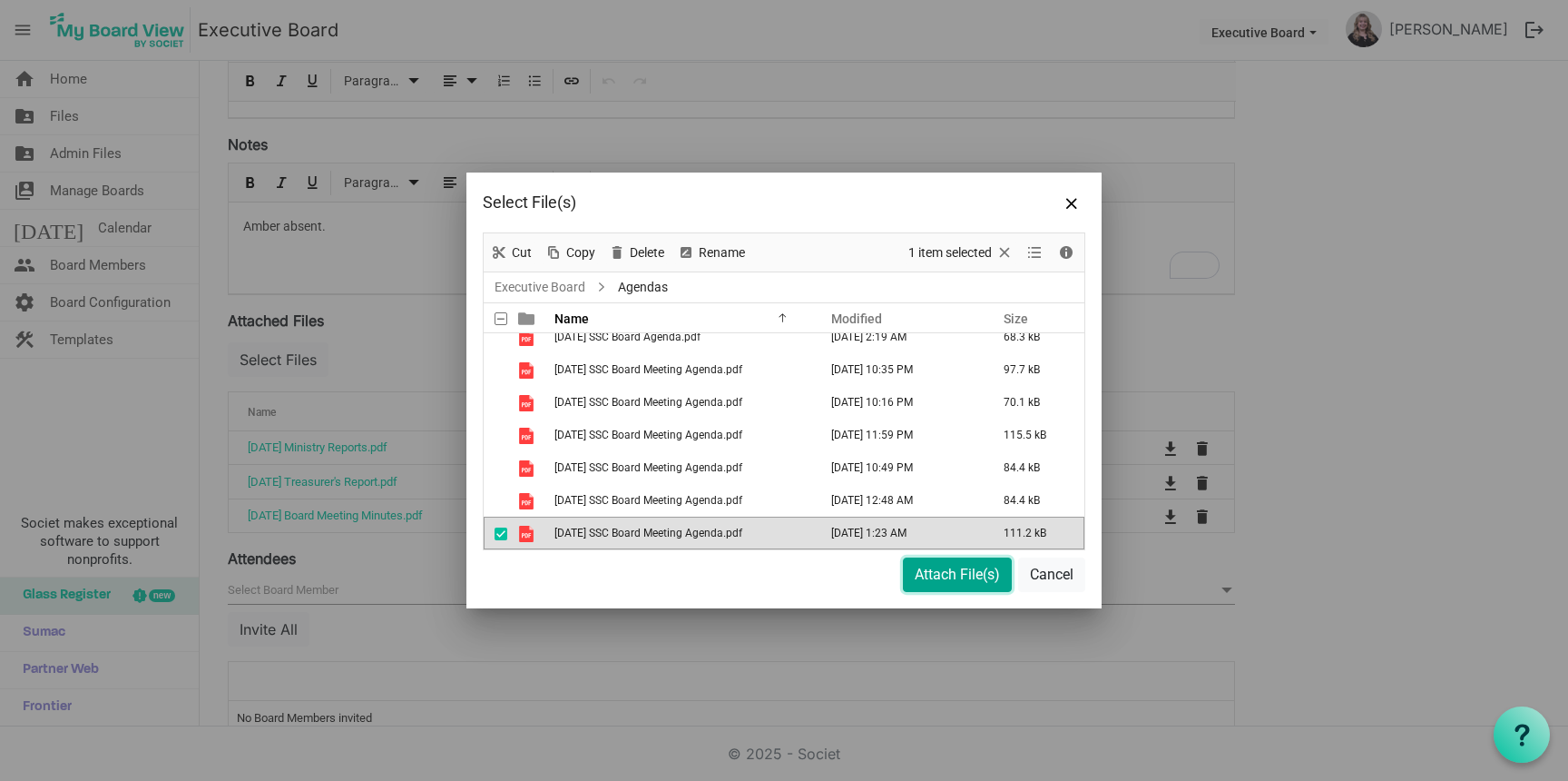
click at [968, 575] on button "Attach File(s)" at bounding box center [957, 575] width 109 height 34
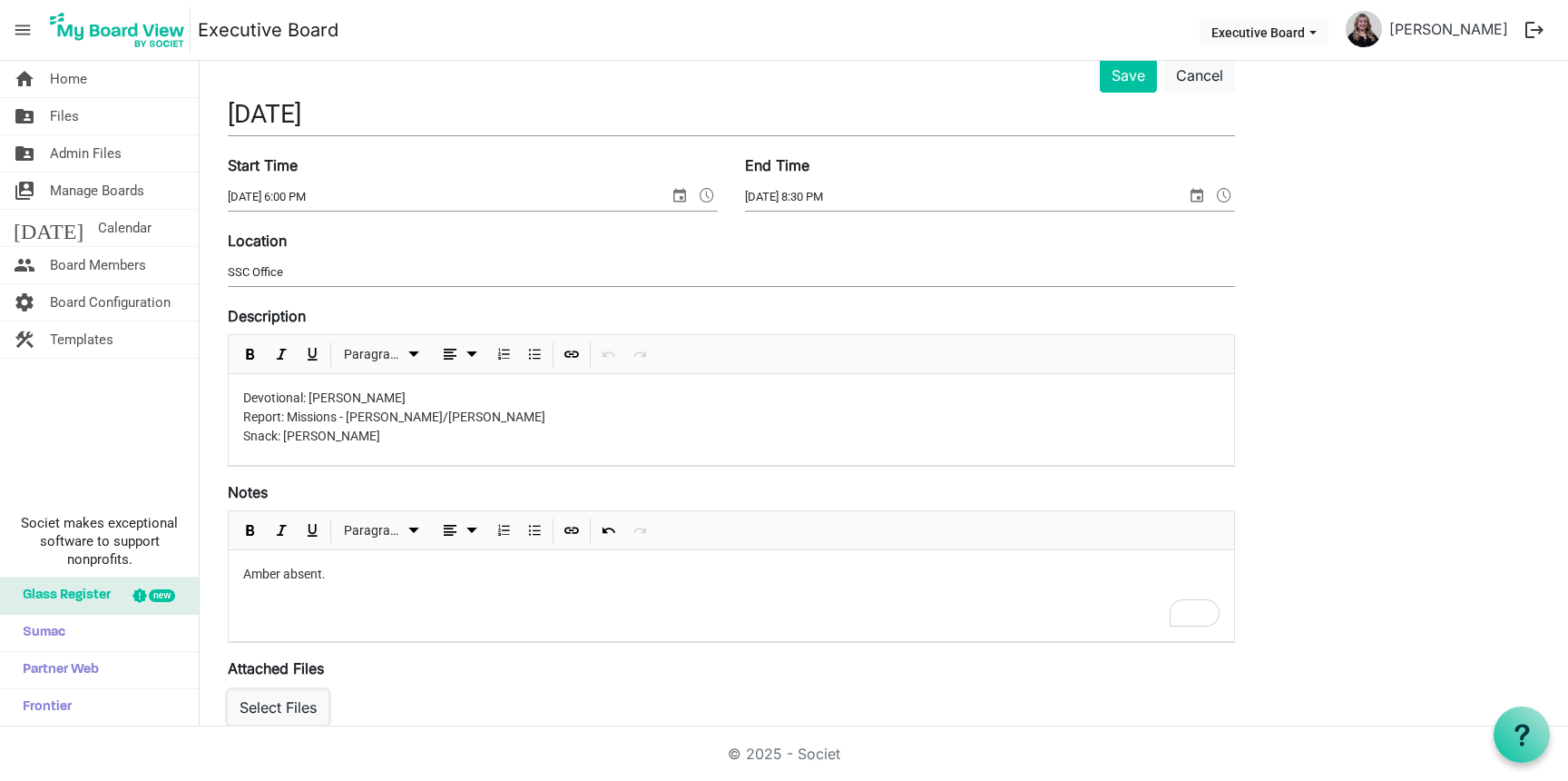
scroll to position [0, 0]
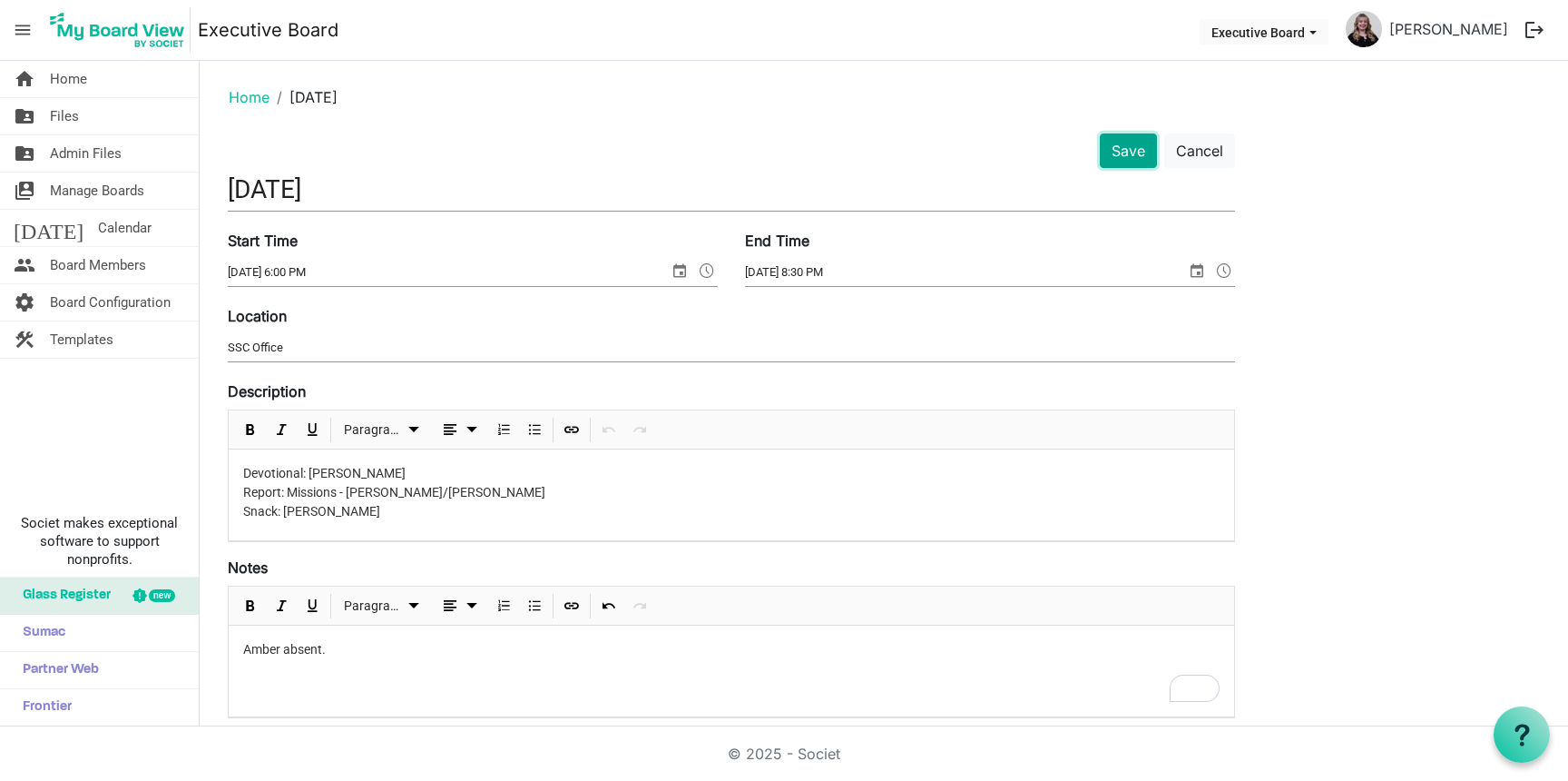
click at [1148, 163] on button "Save" at bounding box center [1128, 150] width 57 height 34
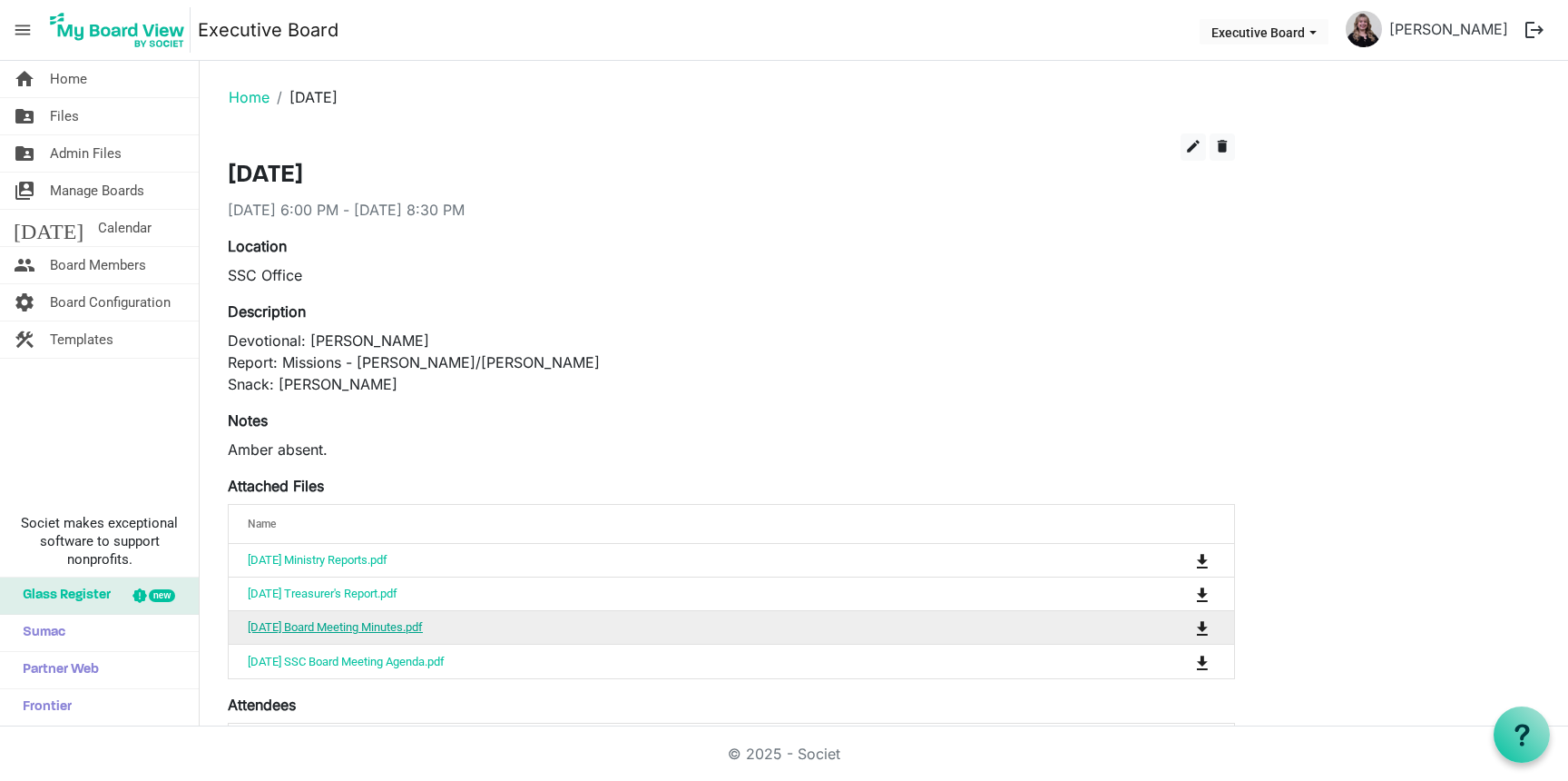
click at [360, 631] on link "[DATE] Board Meeting Minutes.pdf" at bounding box center [335, 627] width 175 height 13
